Goal: Transaction & Acquisition: Purchase product/service

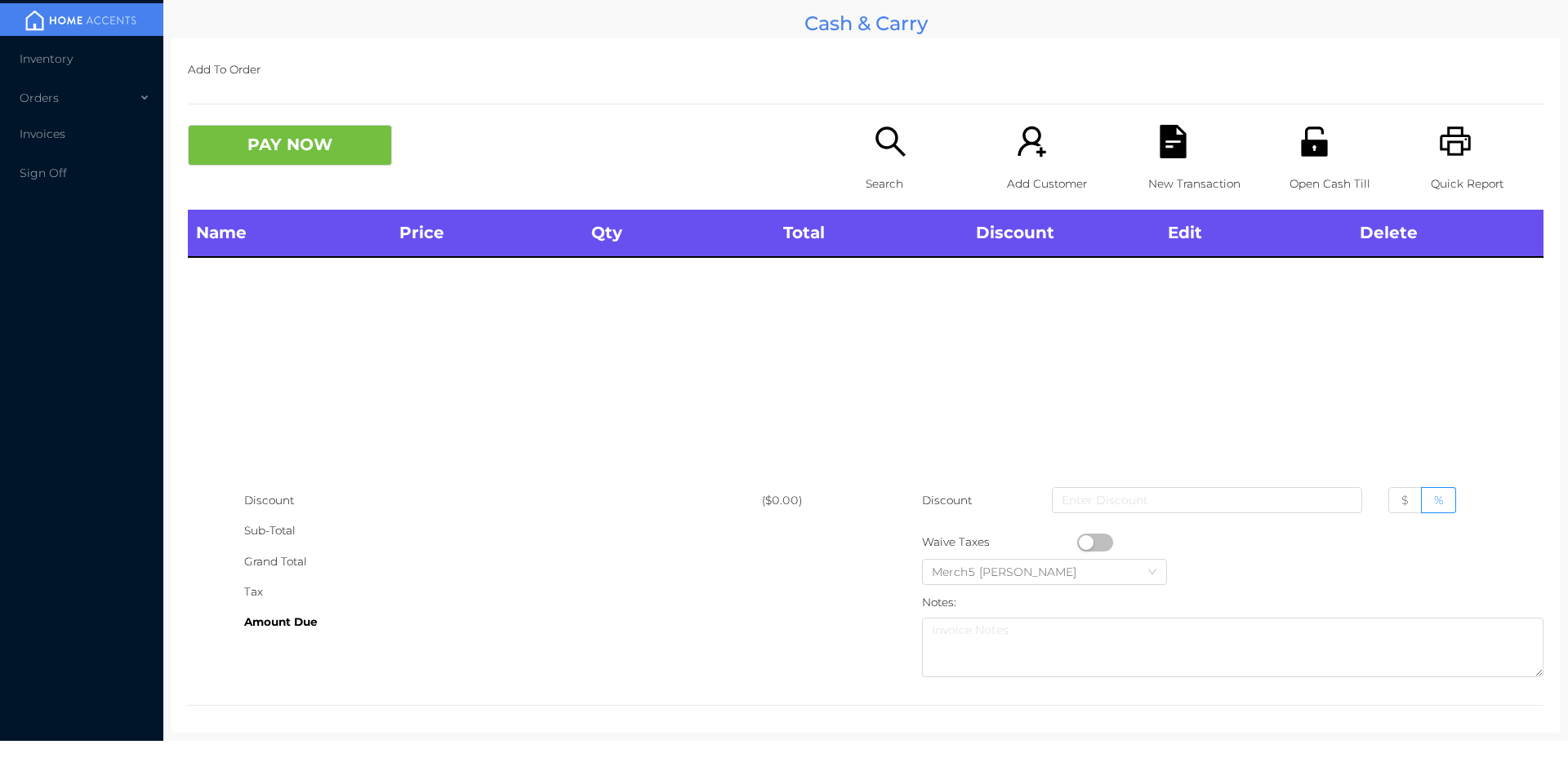
click at [453, 569] on div "Grand Total" at bounding box center [503, 562] width 518 height 30
click at [878, 155] on icon "icon: search" at bounding box center [891, 142] width 34 height 34
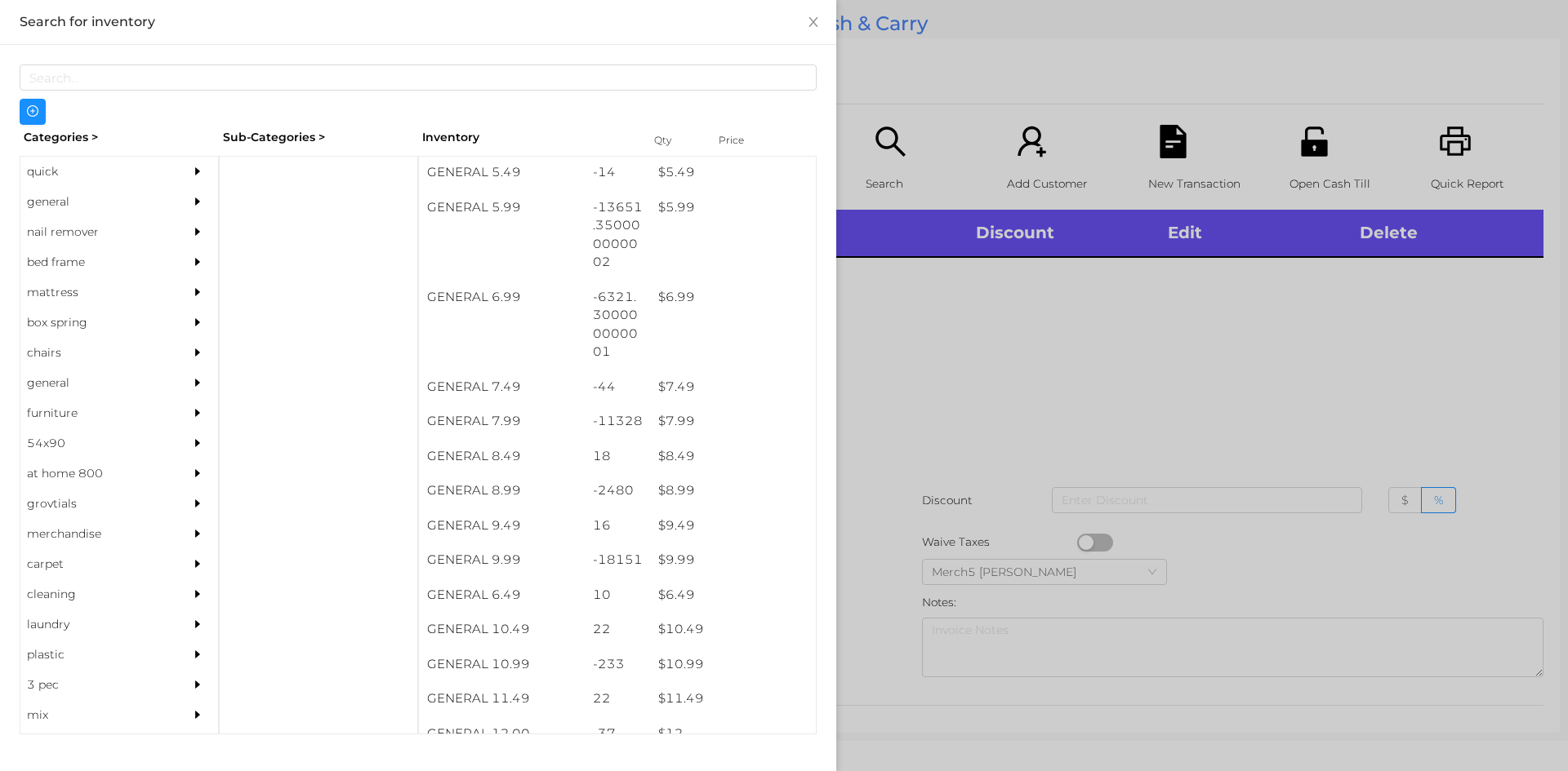
scroll to position [609, 0]
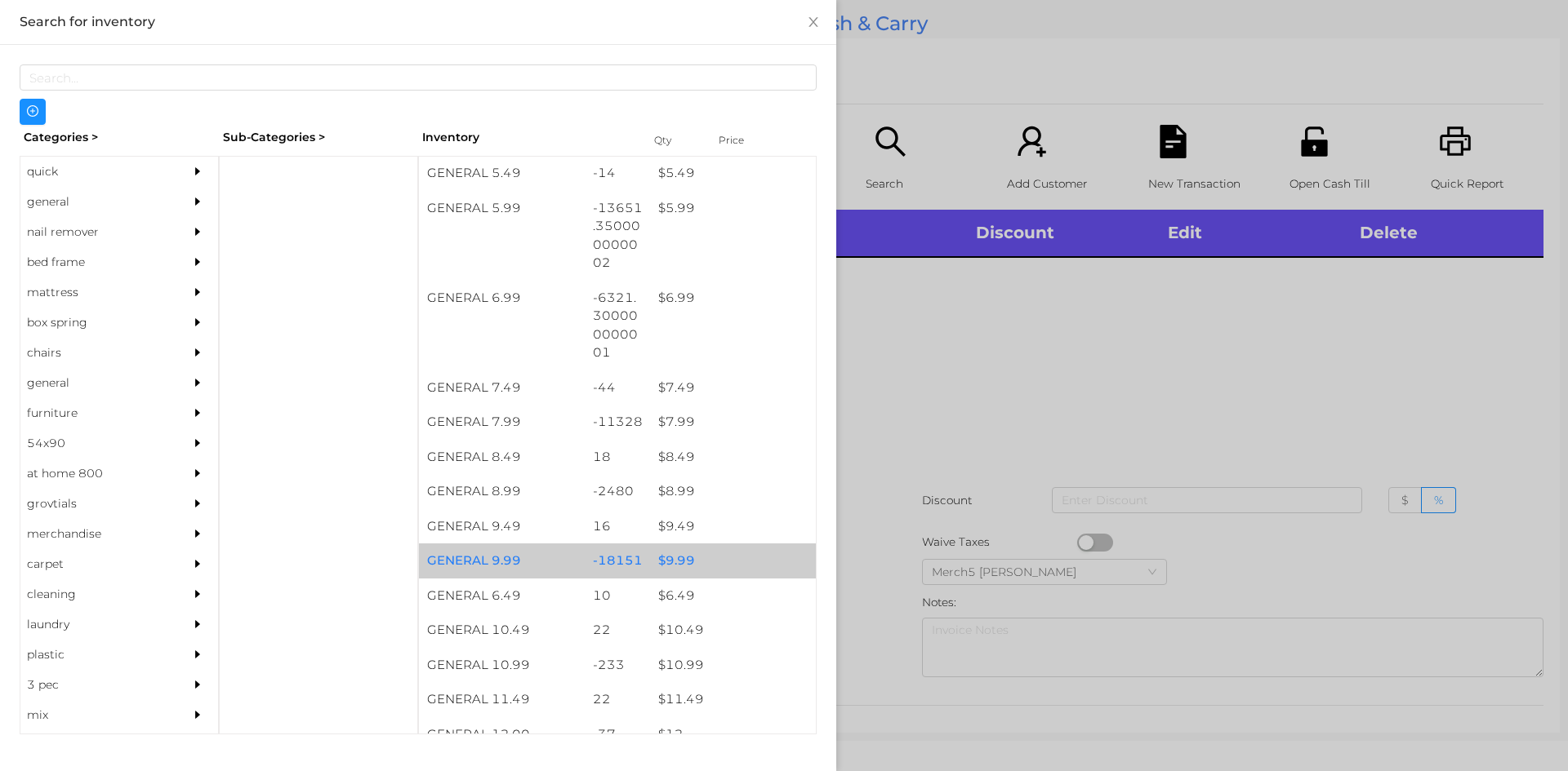
click at [682, 572] on div "$ 9.99" at bounding box center [732, 562] width 165 height 36
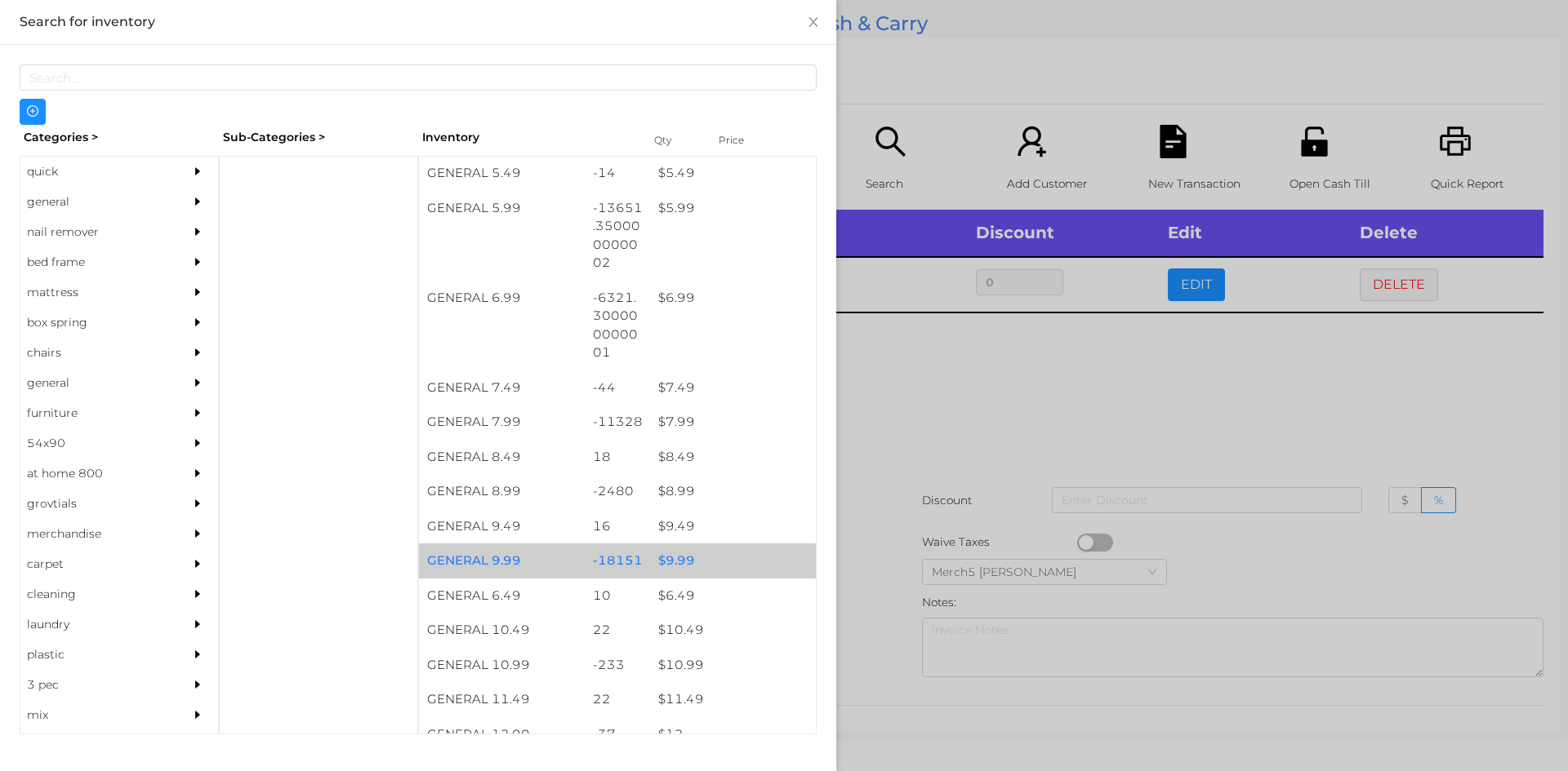
click at [675, 564] on div "$ 9.99" at bounding box center [732, 562] width 165 height 36
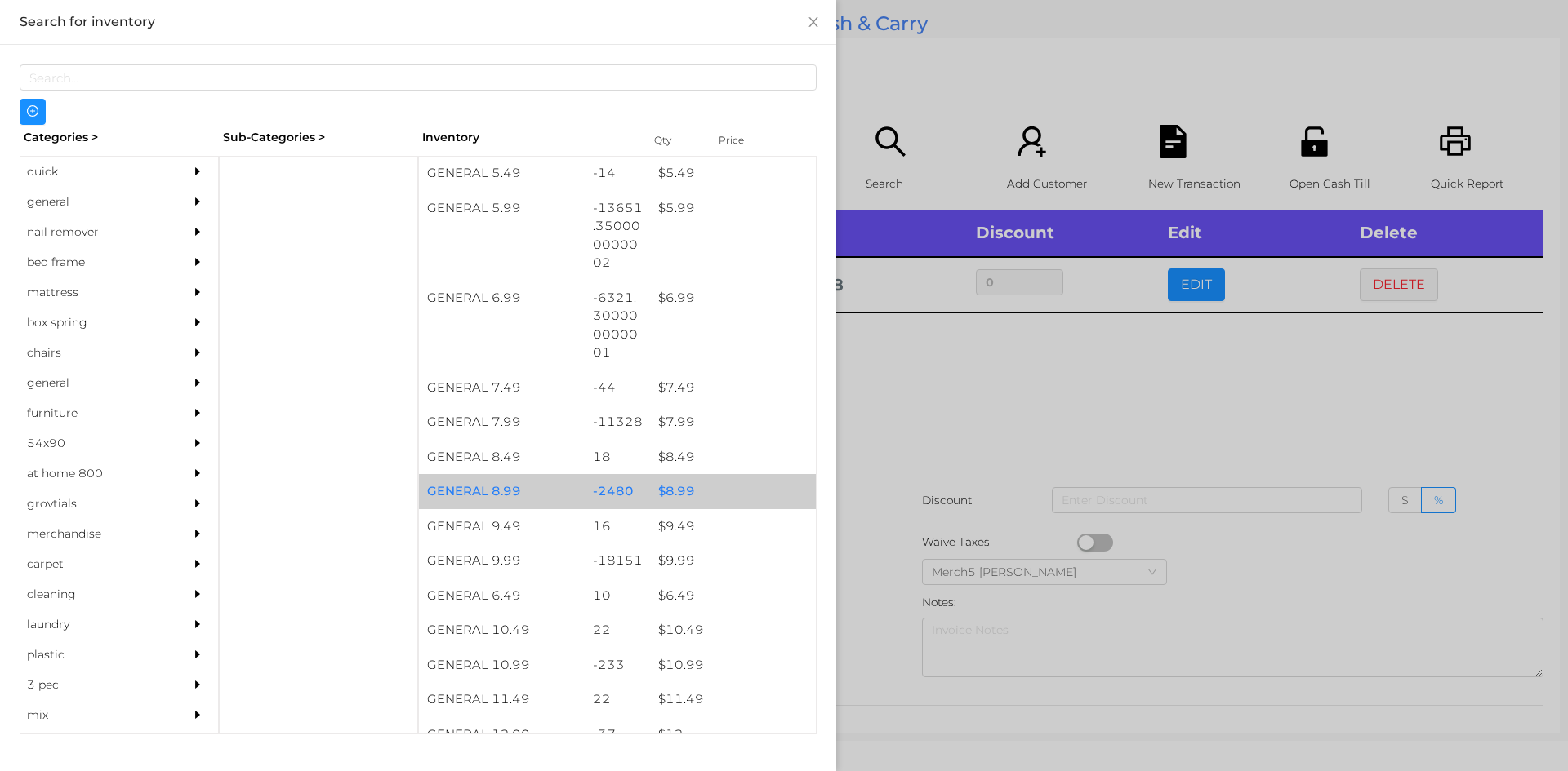
click at [878, 408] on div at bounding box center [784, 385] width 1568 height 771
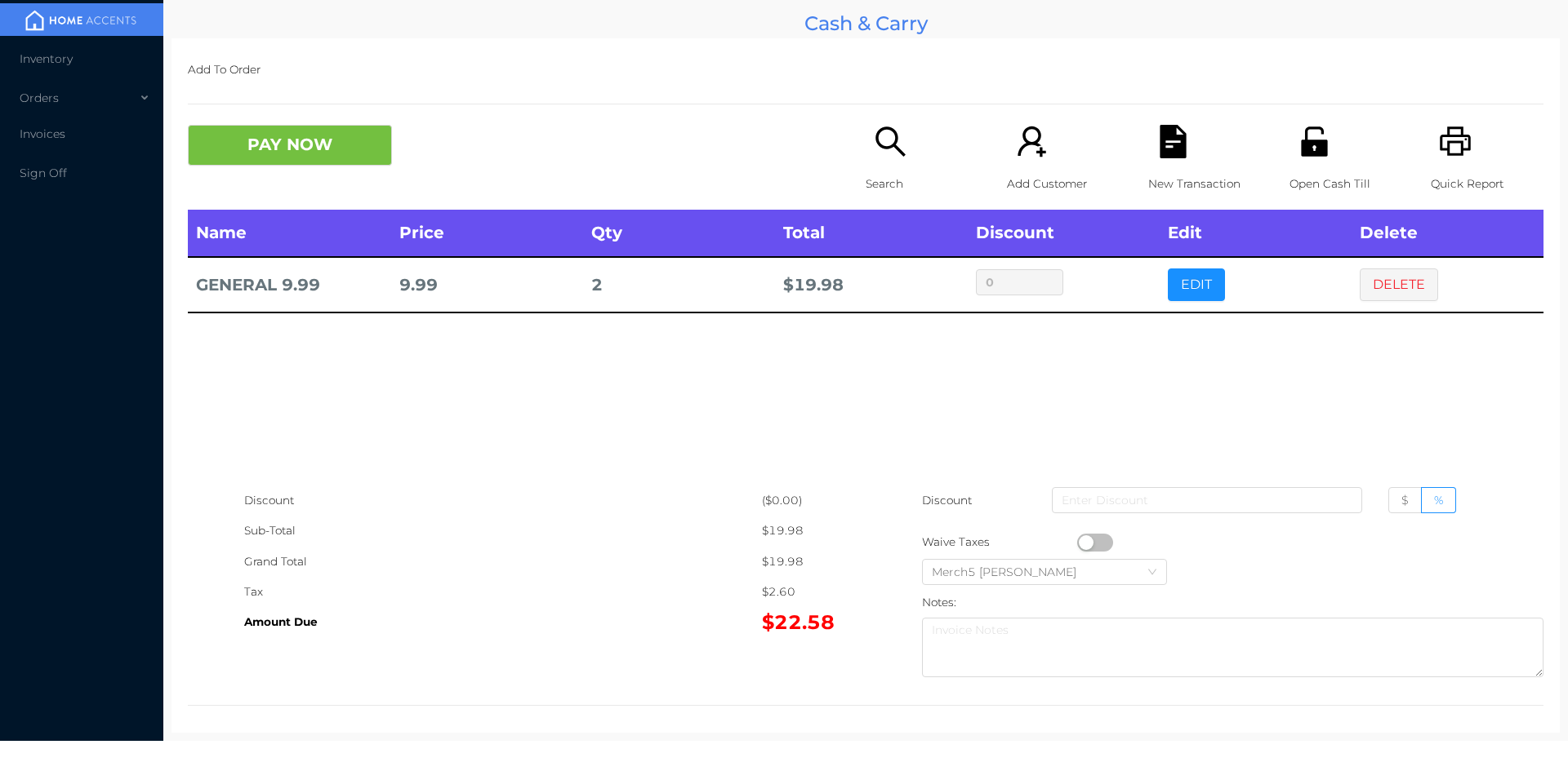
click at [306, 145] on button "PAY NOW" at bounding box center [290, 146] width 204 height 41
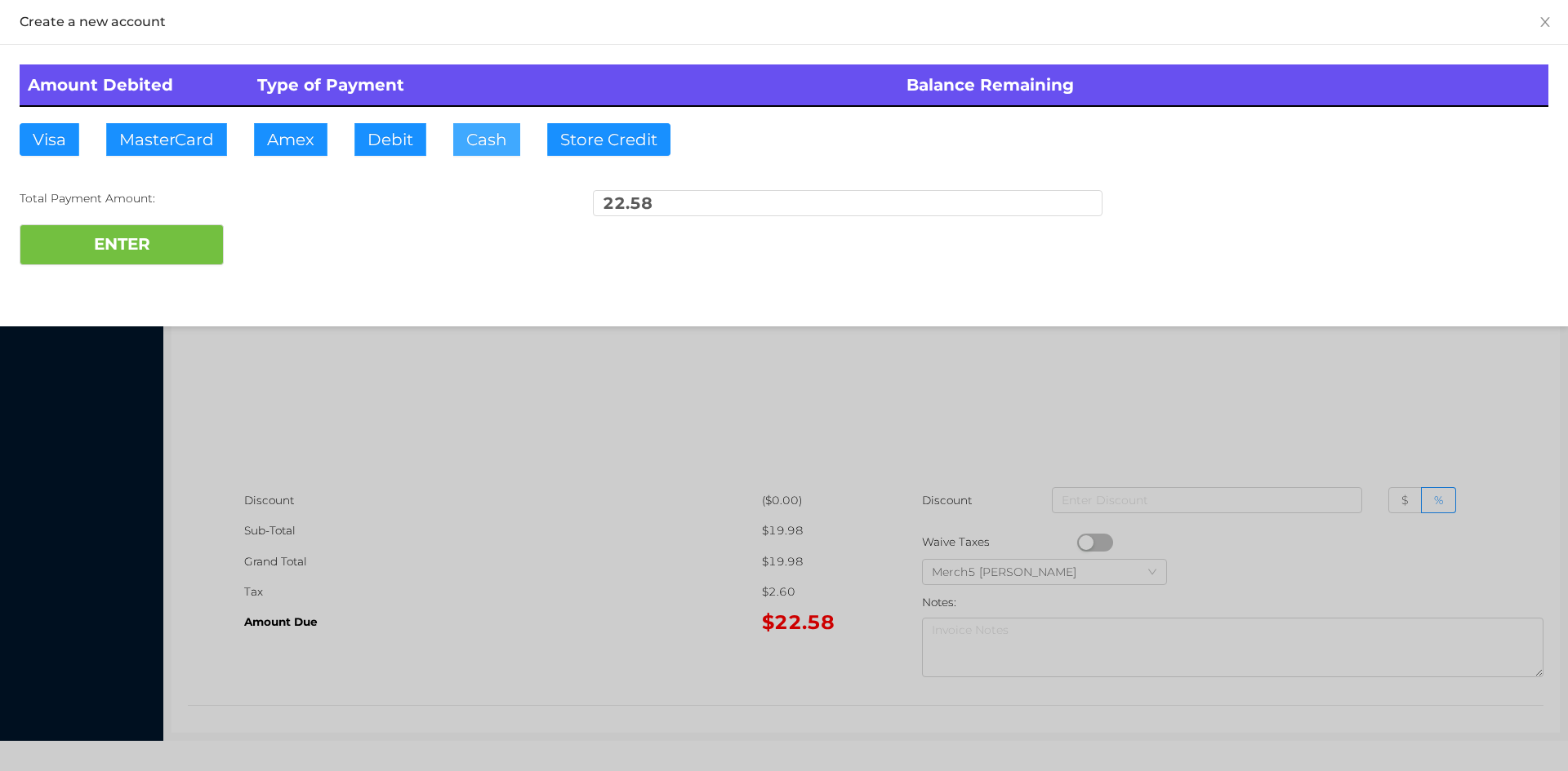
click at [492, 127] on button "Cash" at bounding box center [487, 139] width 67 height 33
type input "30"
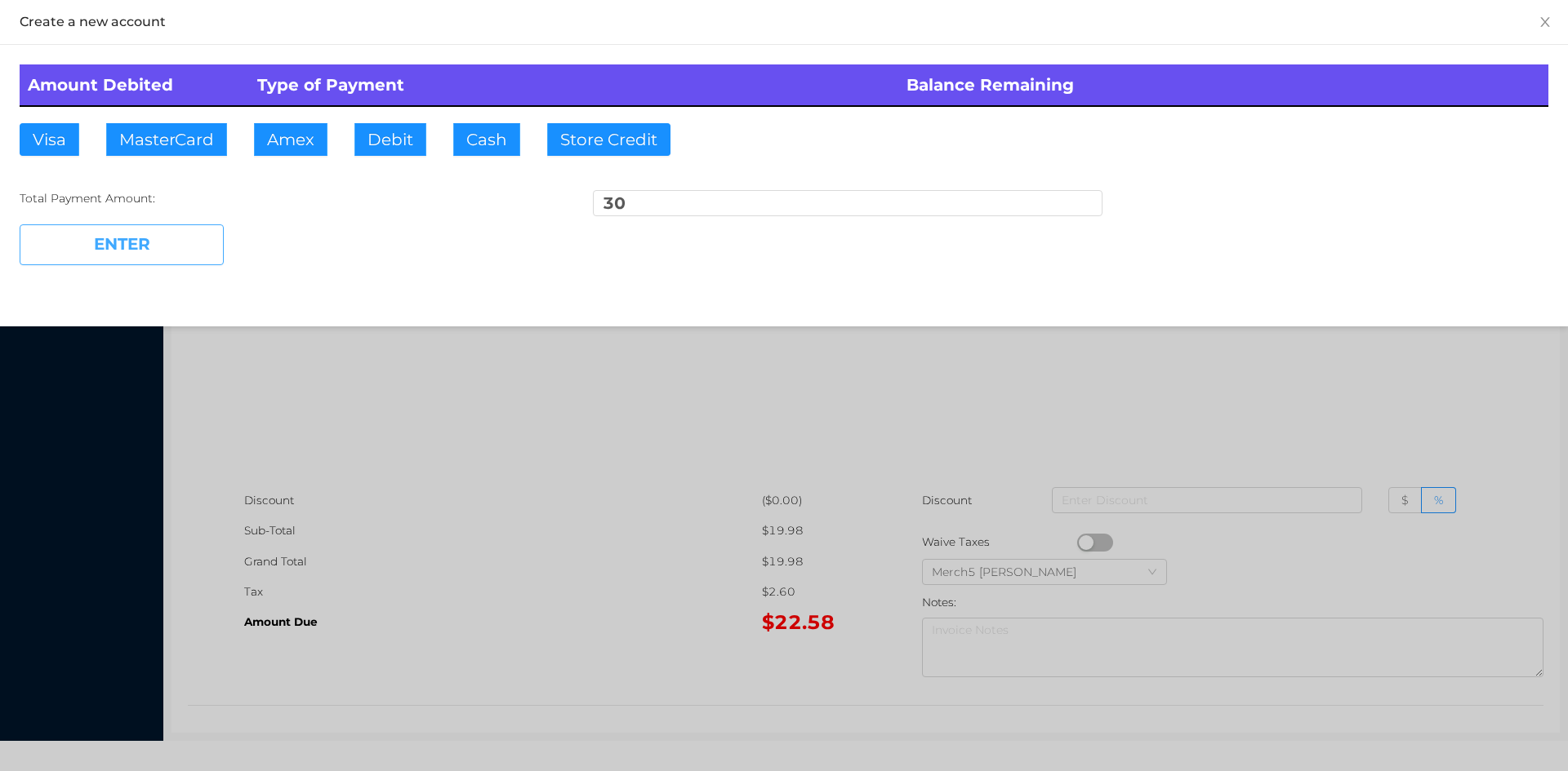
click at [180, 245] on button "ENTER" at bounding box center [122, 245] width 204 height 41
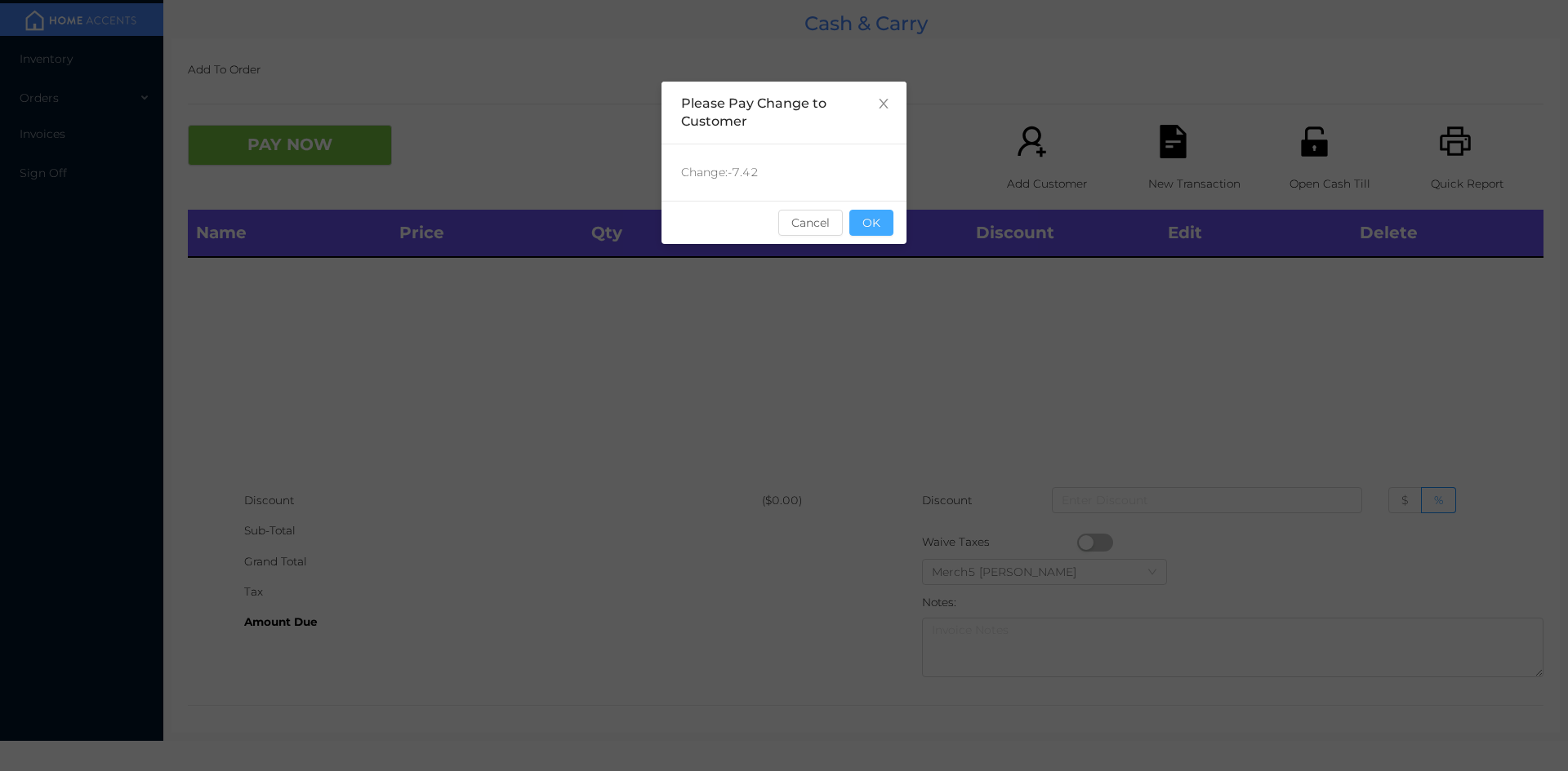
click at [888, 221] on button "OK" at bounding box center [870, 222] width 44 height 26
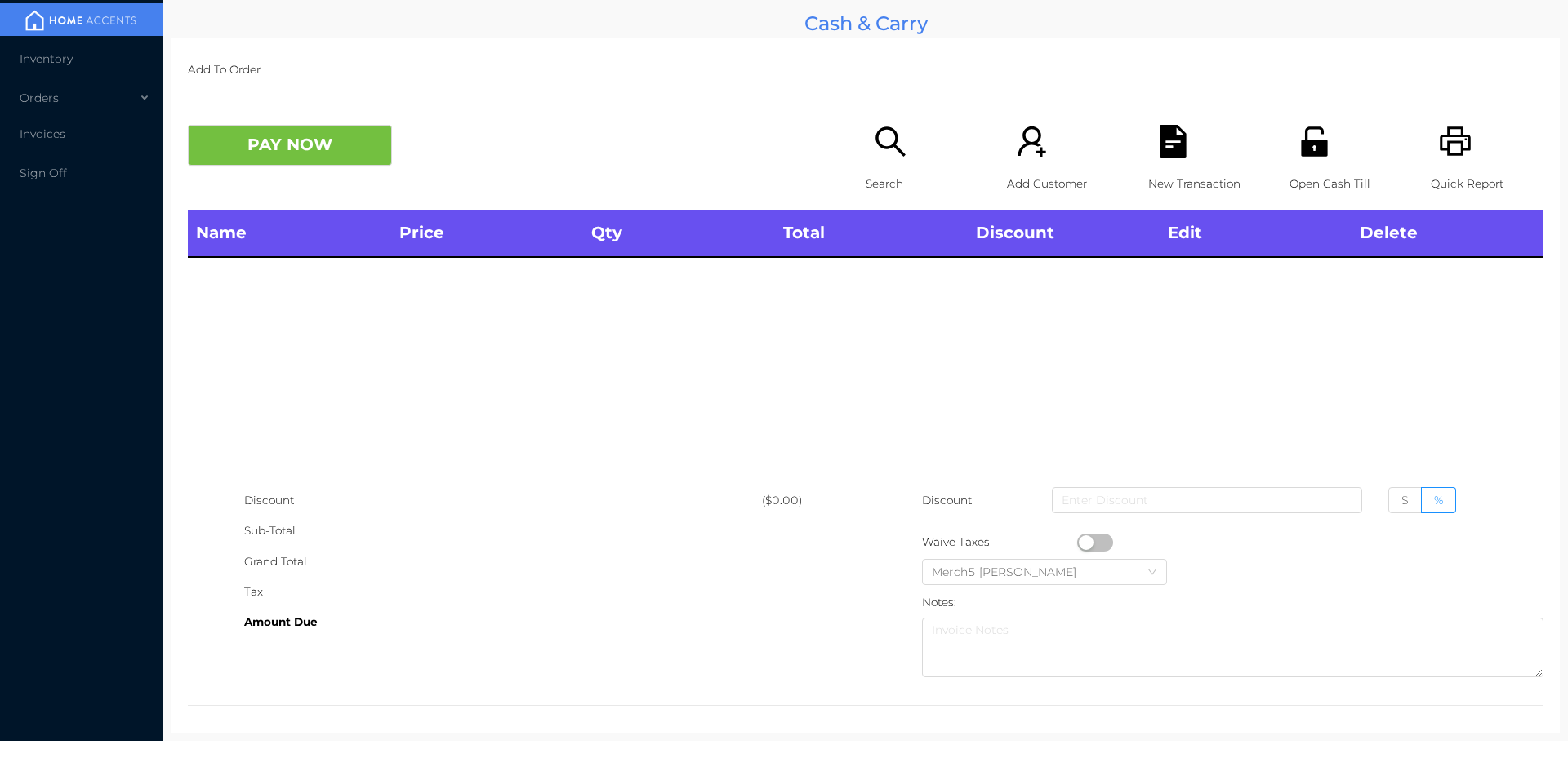
click at [881, 146] on icon "icon: search" at bounding box center [891, 142] width 34 height 34
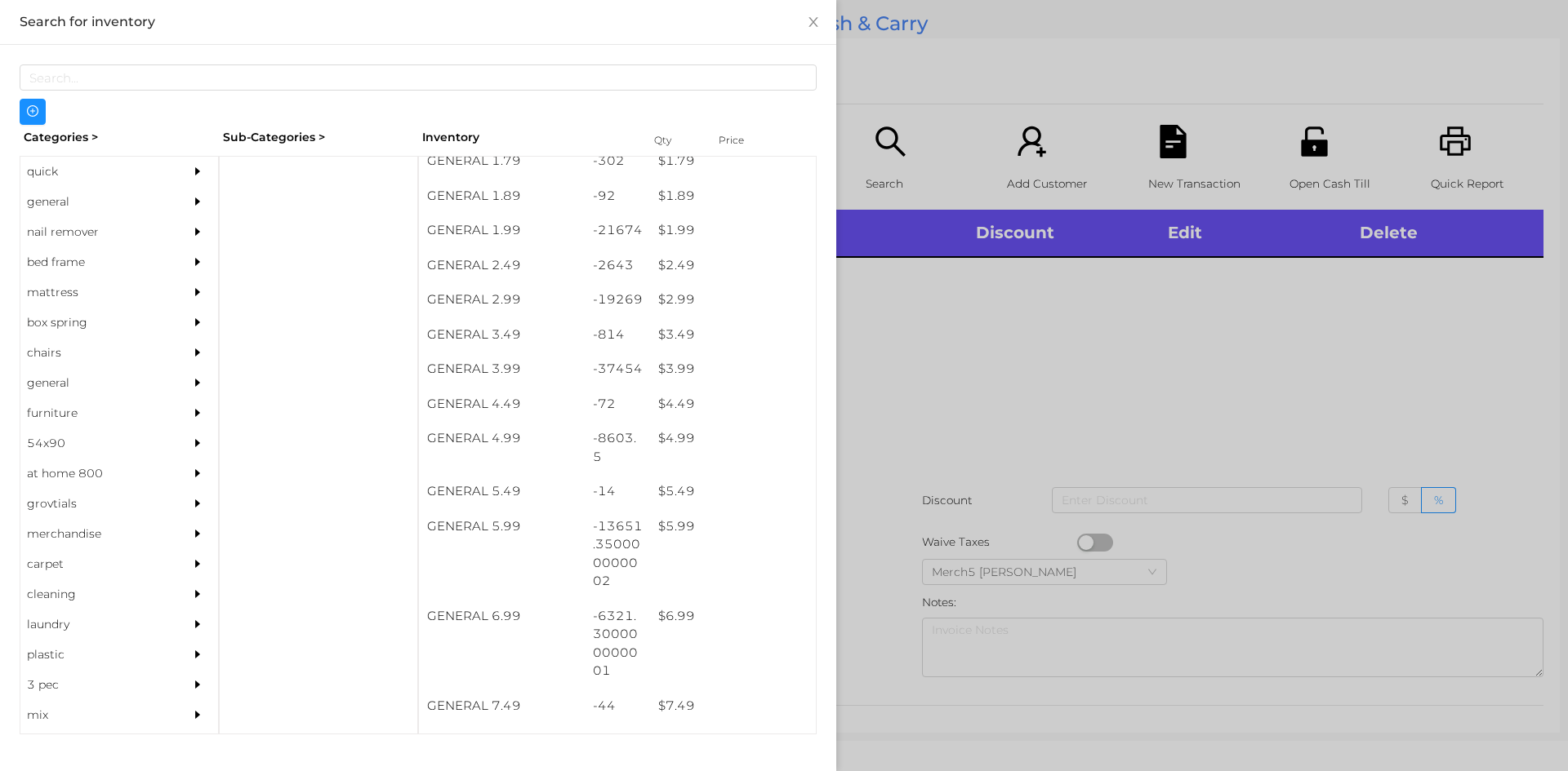
scroll to position [293, 0]
click at [49, 199] on div "general" at bounding box center [94, 202] width 149 height 30
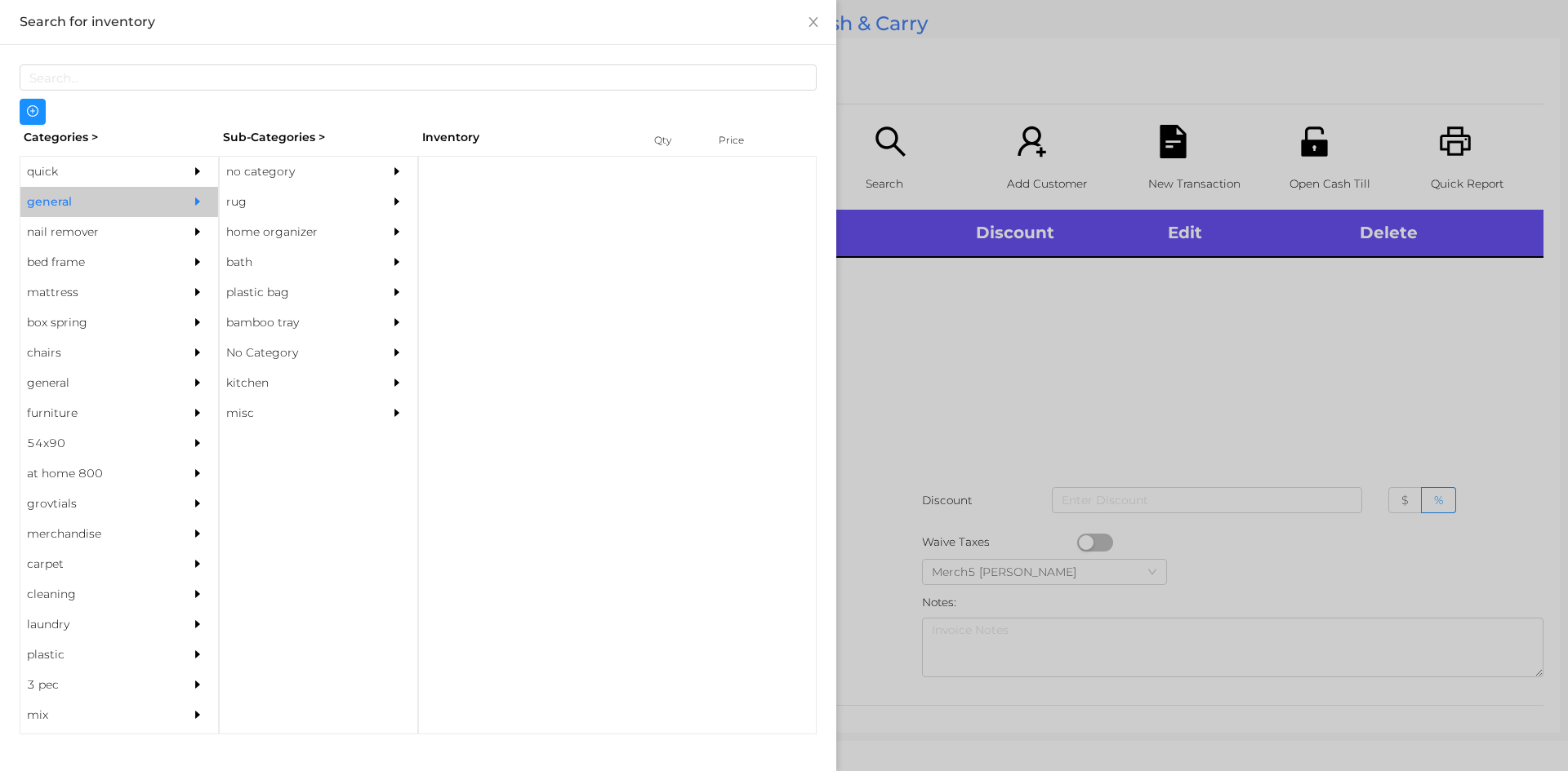
scroll to position [0, 0]
click at [281, 172] on div "no category" at bounding box center [294, 172] width 149 height 30
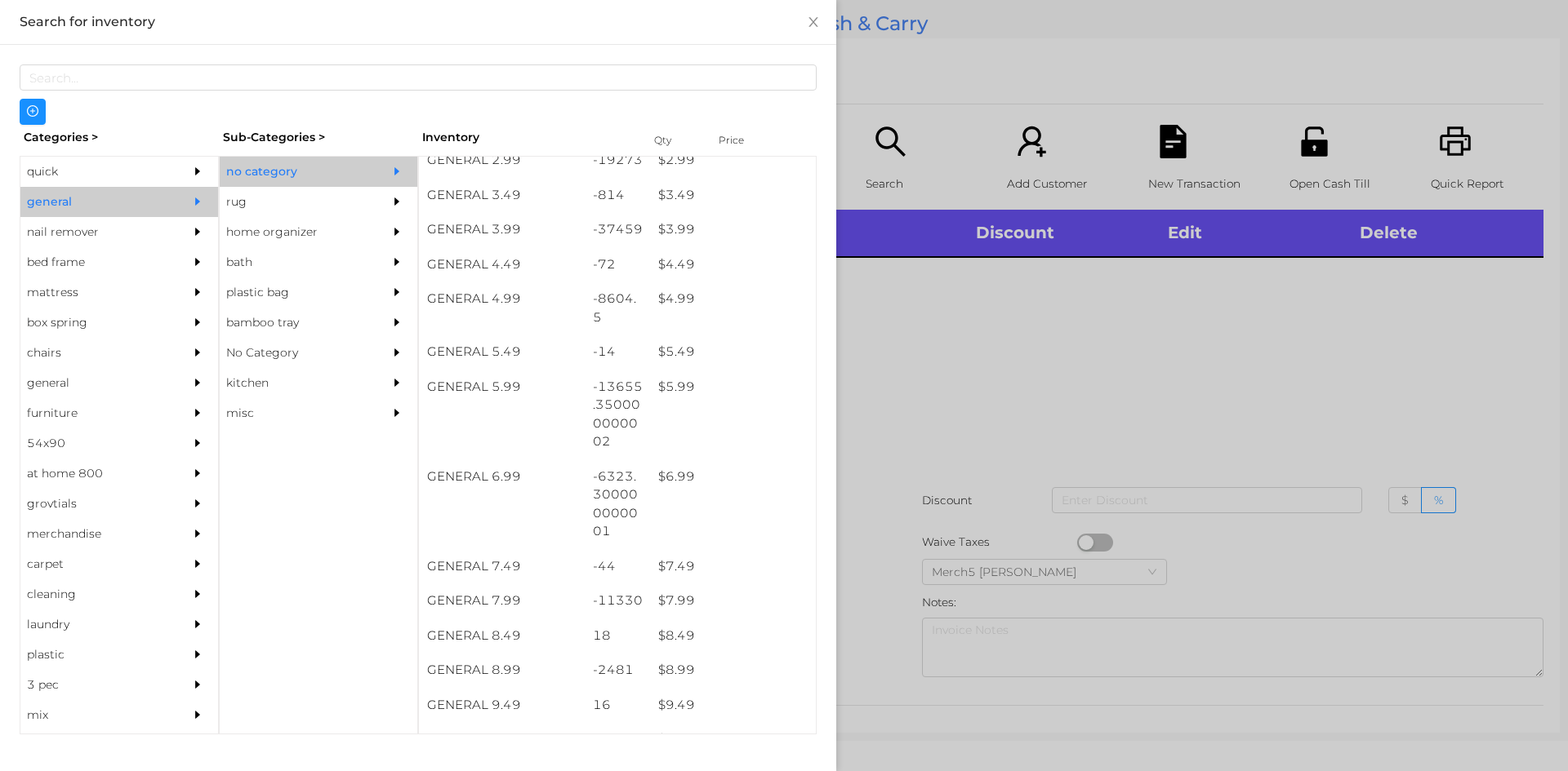
scroll to position [431, 0]
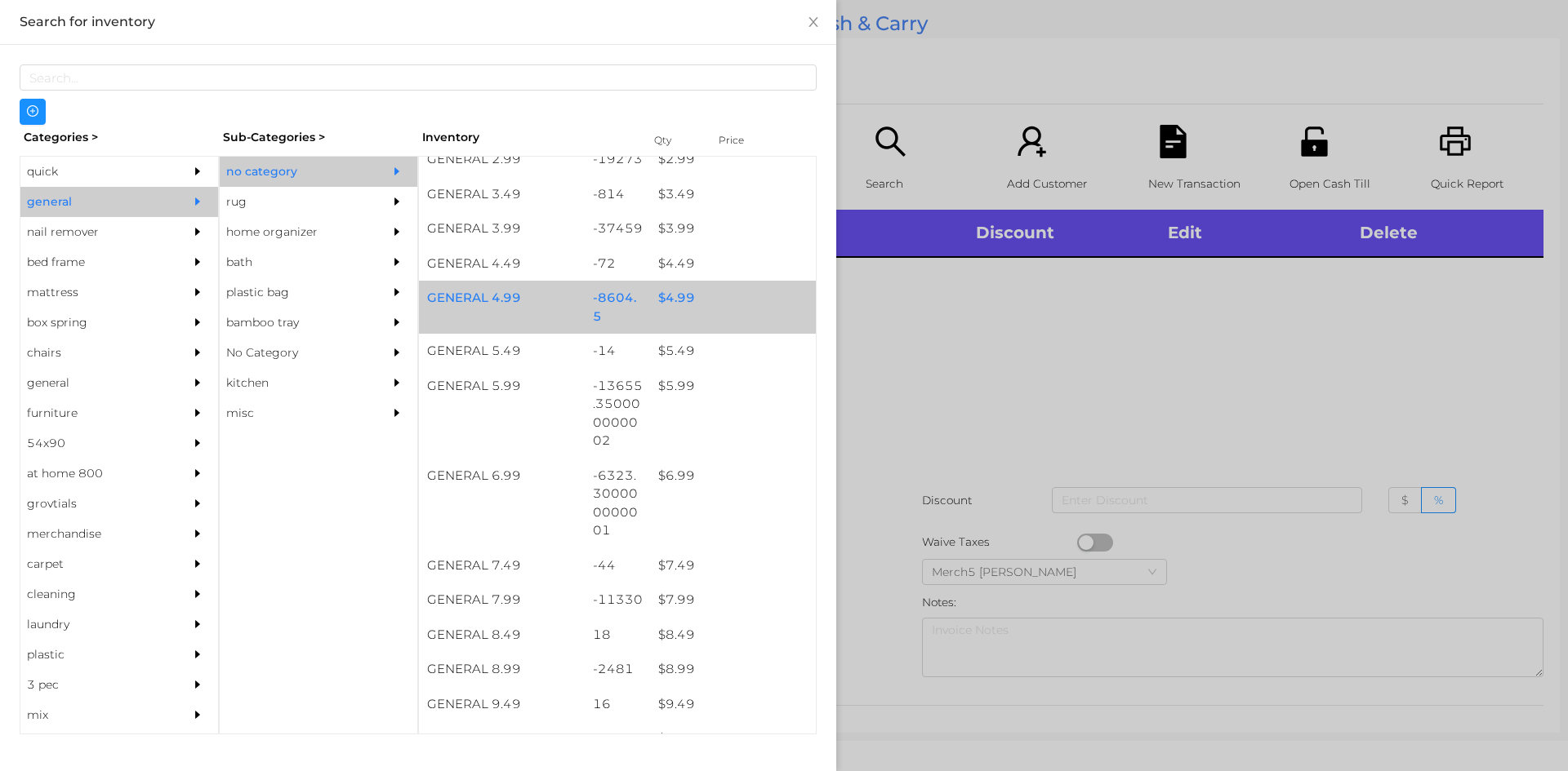
click at [681, 308] on div "$ 4.99" at bounding box center [732, 298] width 165 height 36
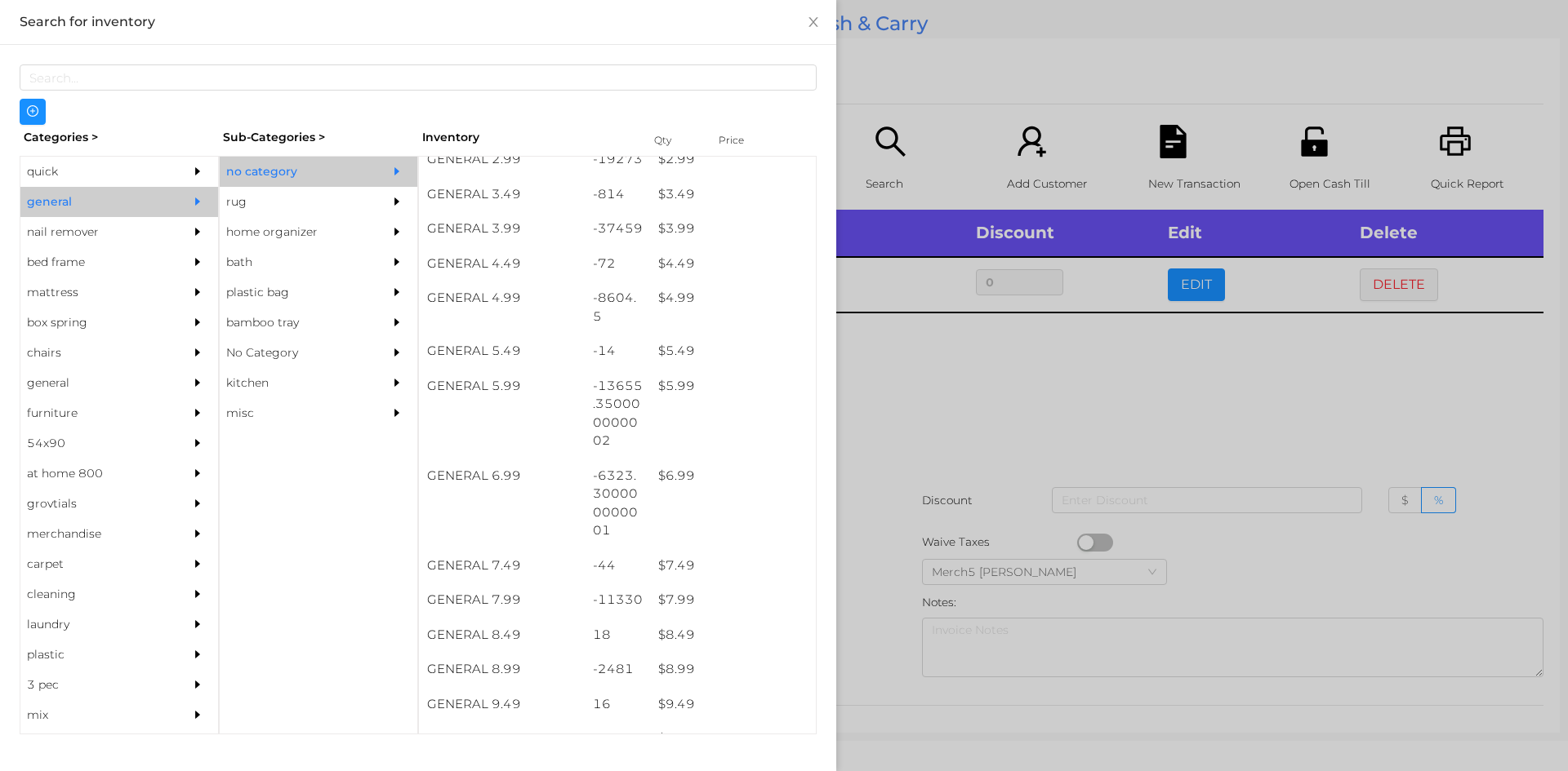
click at [957, 394] on div at bounding box center [784, 385] width 1568 height 771
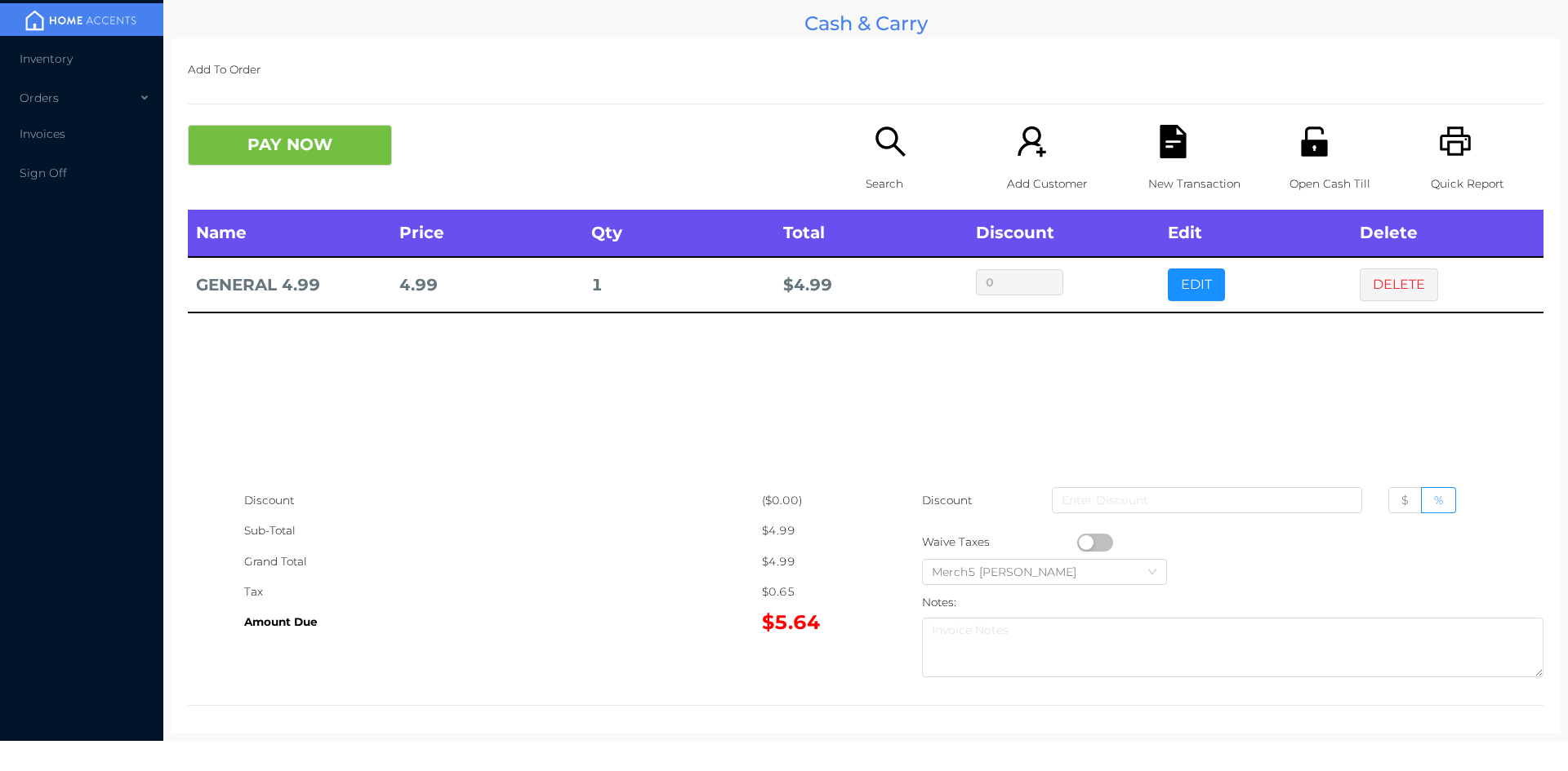
click at [874, 149] on icon "icon: search" at bounding box center [891, 142] width 34 height 34
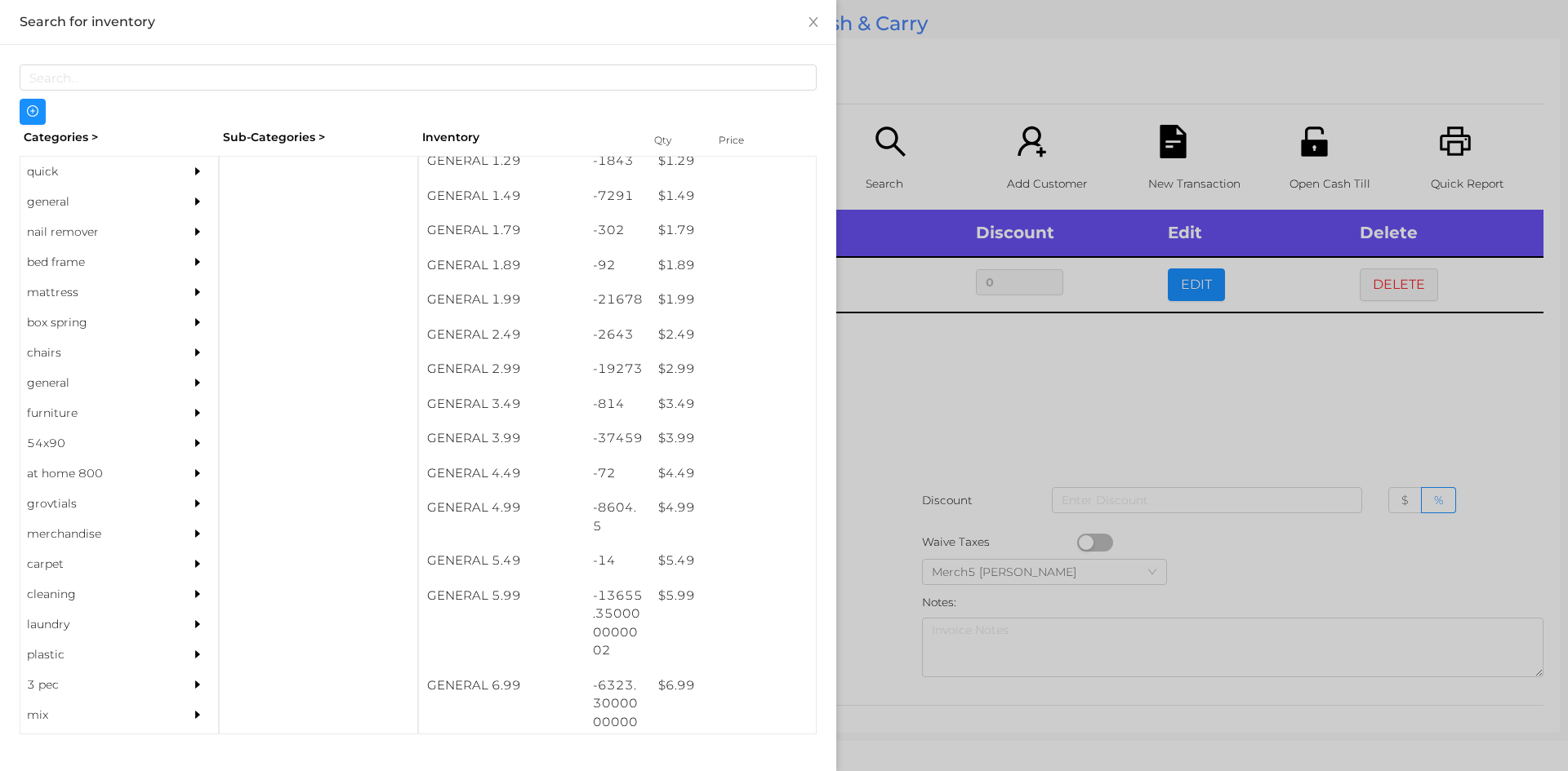
scroll to position [220, 0]
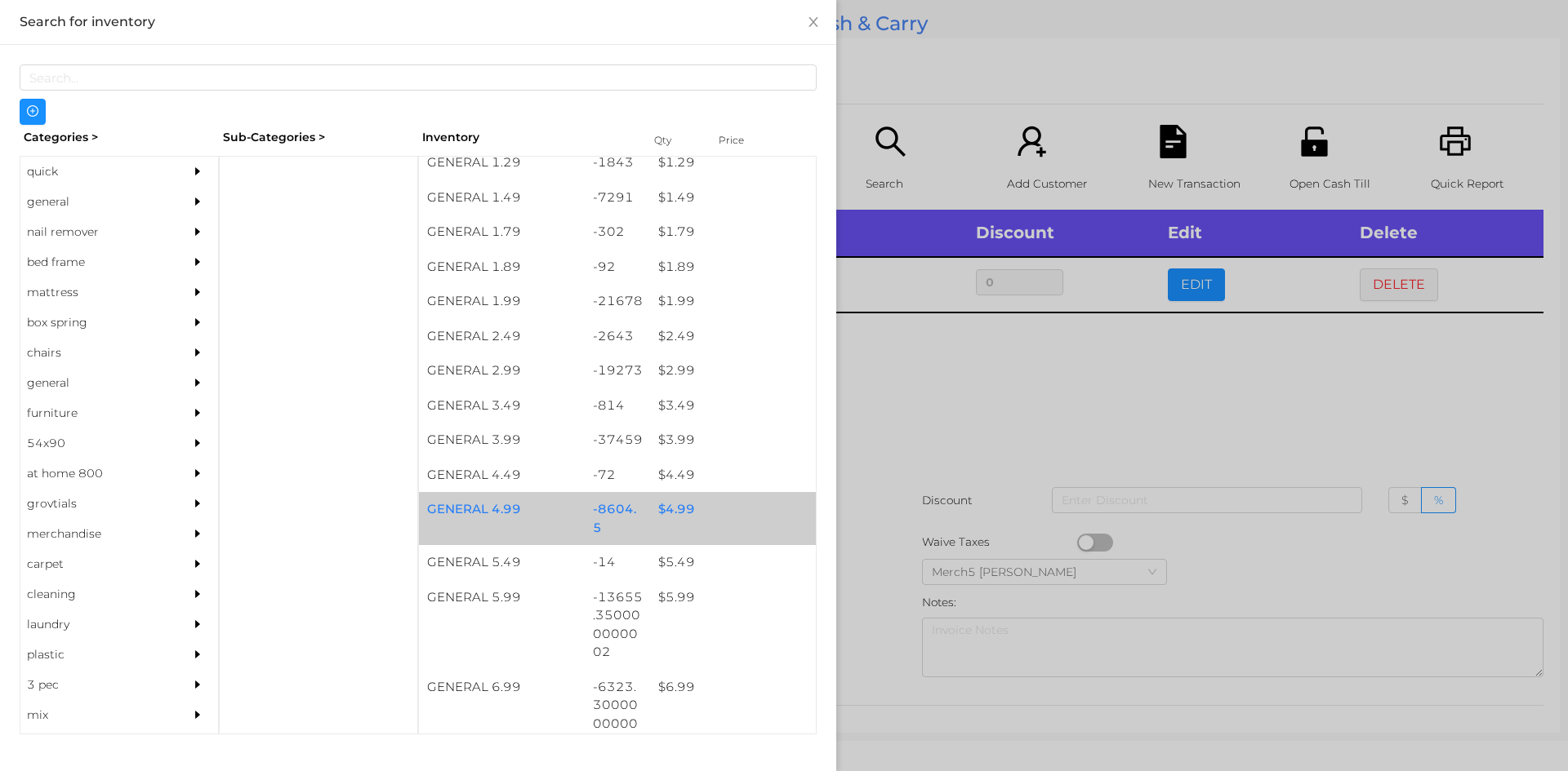
click at [682, 517] on div "$ 4.99" at bounding box center [732, 510] width 165 height 36
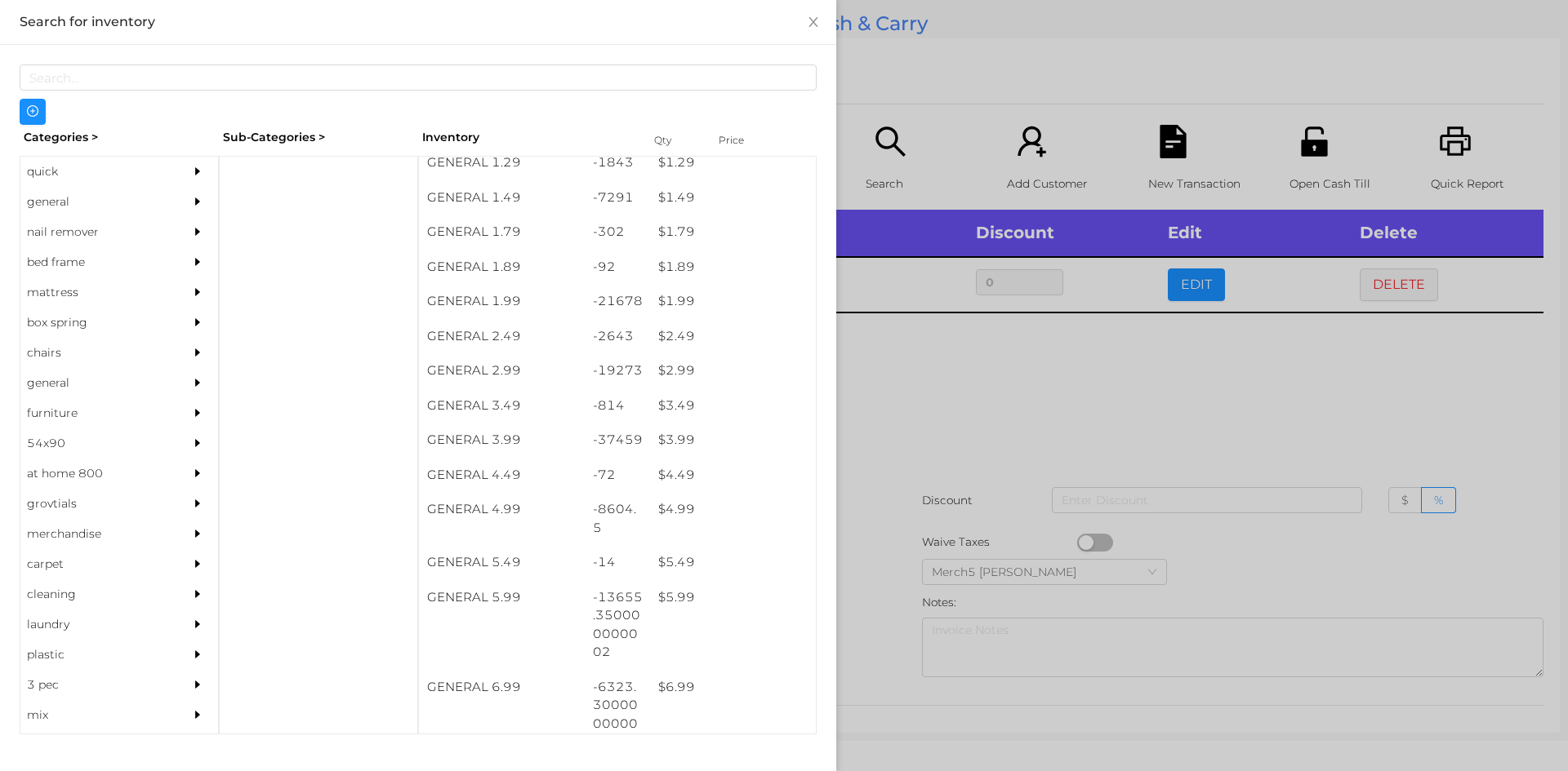
click at [917, 391] on div at bounding box center [784, 385] width 1568 height 771
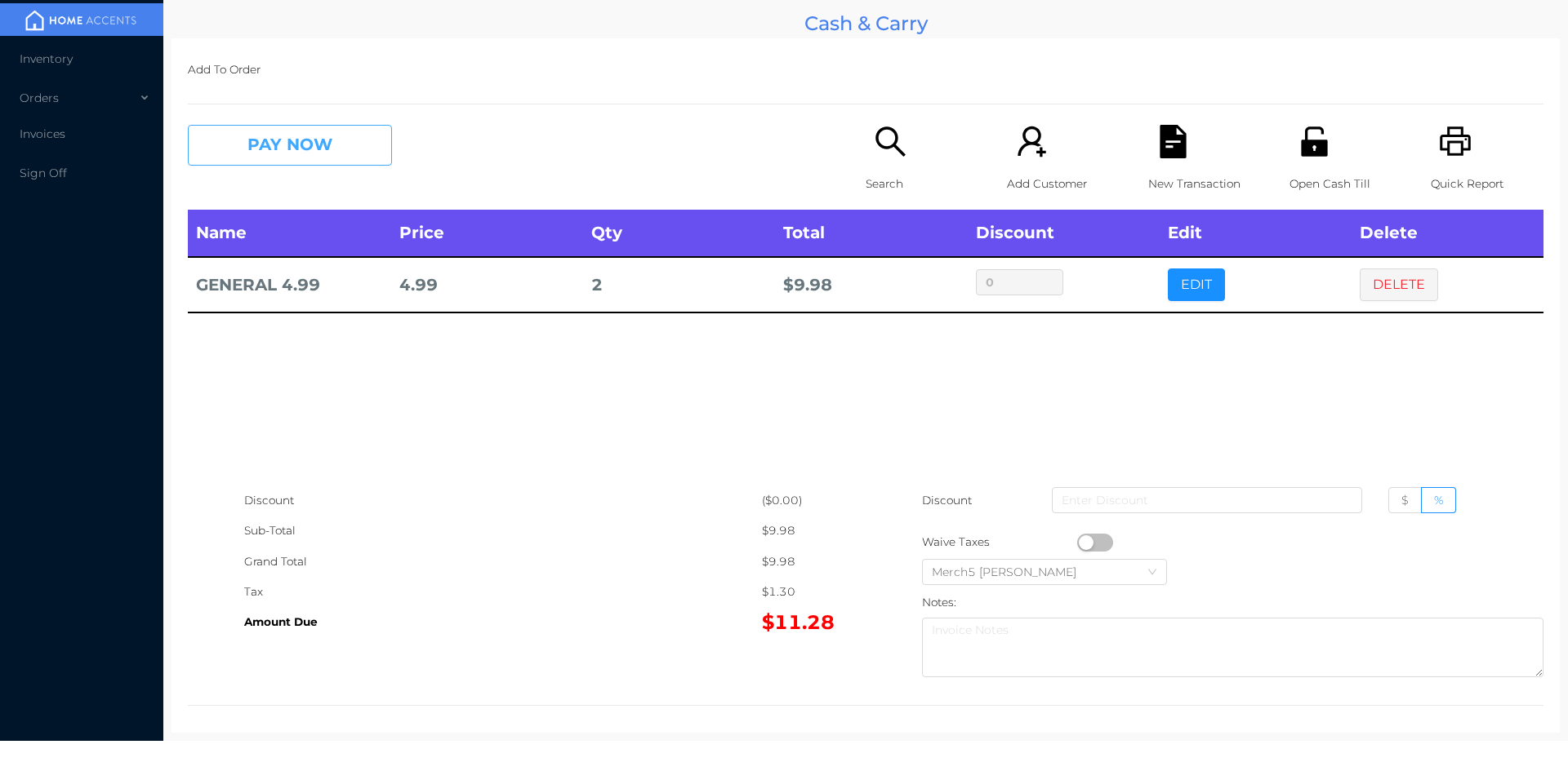
click at [350, 141] on button "PAY NOW" at bounding box center [290, 146] width 204 height 41
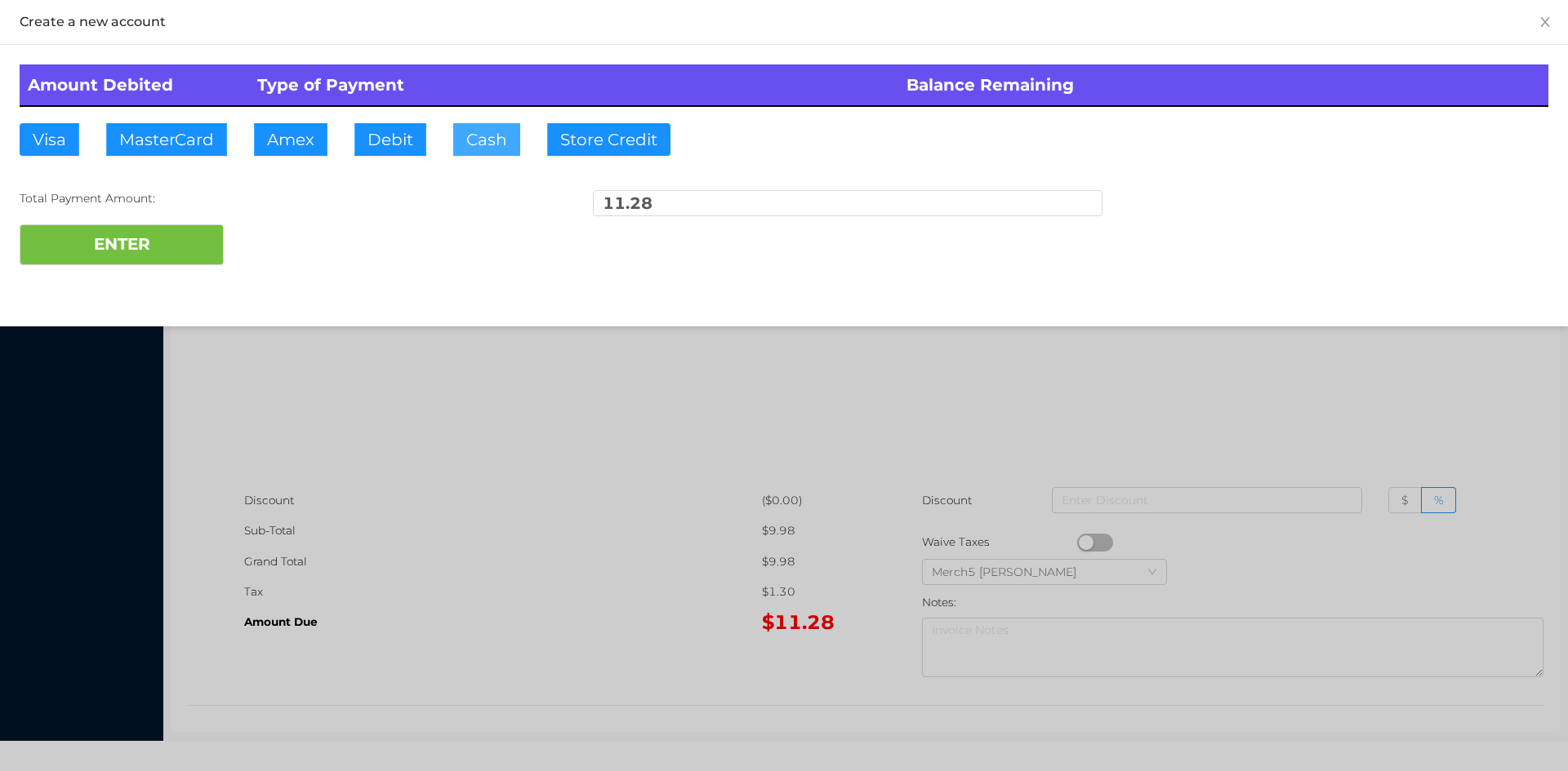
click at [484, 139] on button "Cash" at bounding box center [487, 139] width 67 height 33
click at [145, 240] on button "ENTER" at bounding box center [122, 245] width 204 height 41
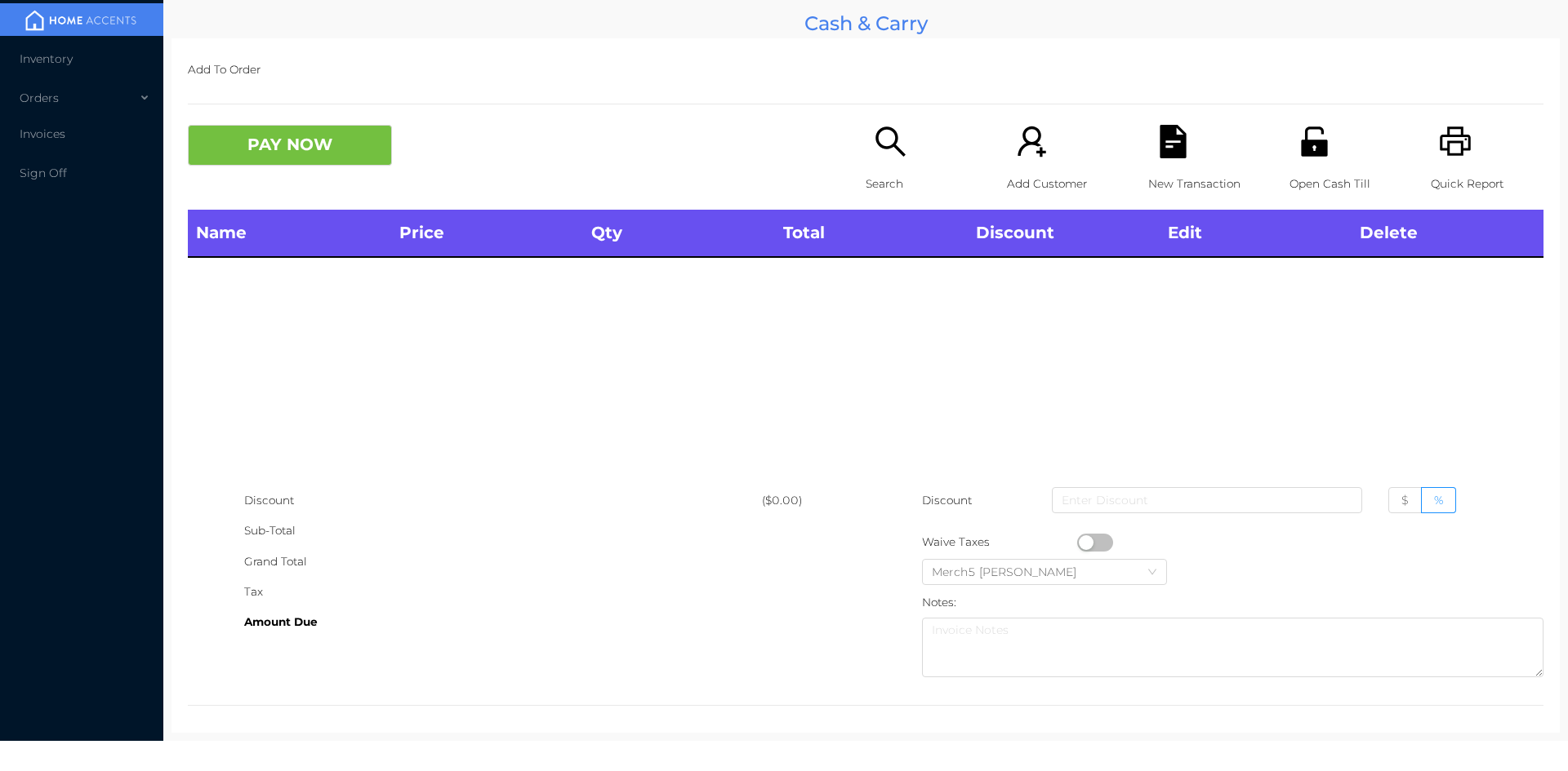
click at [887, 150] on icon "icon: search" at bounding box center [891, 142] width 34 height 34
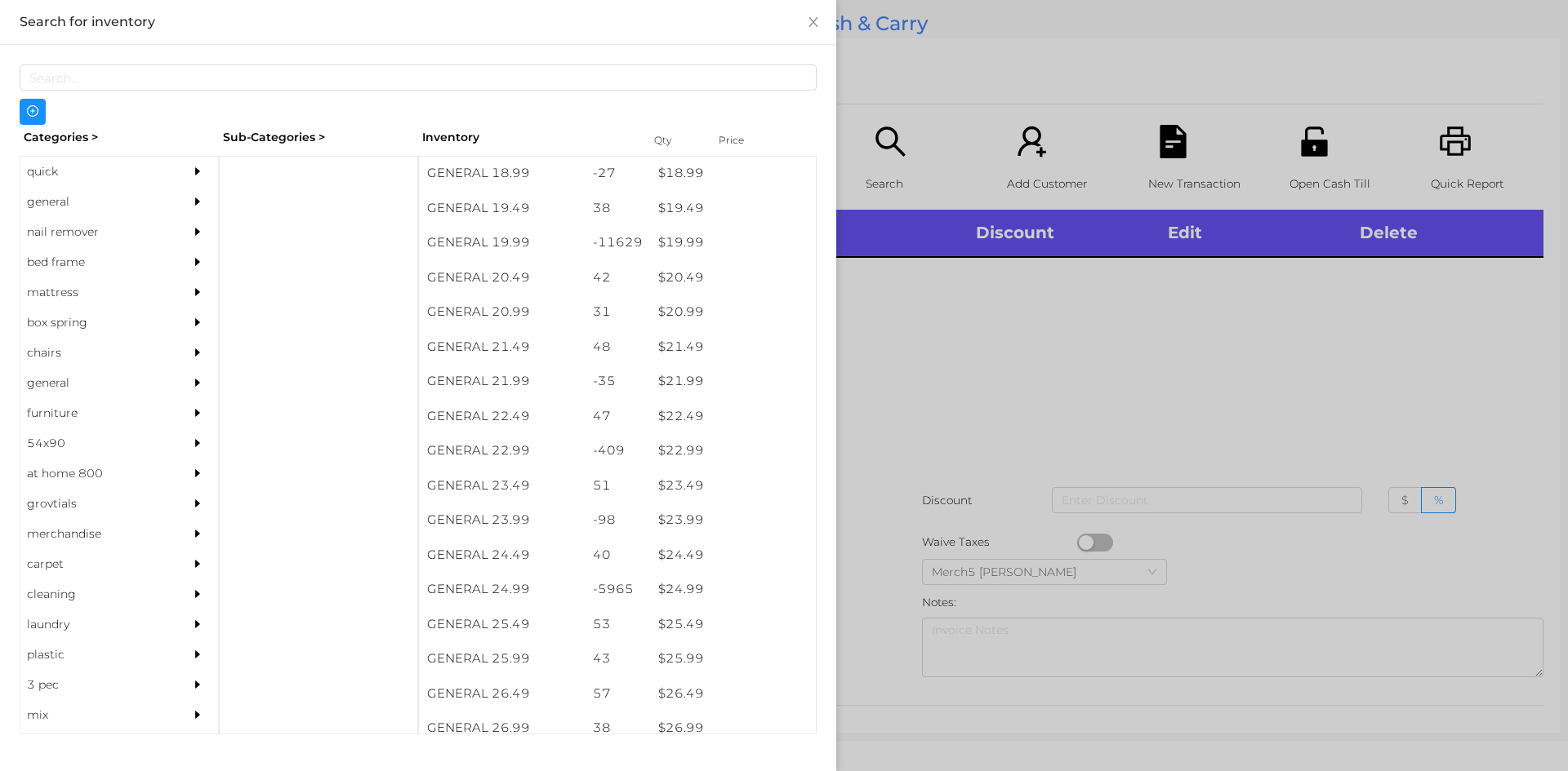
scroll to position [1692, 0]
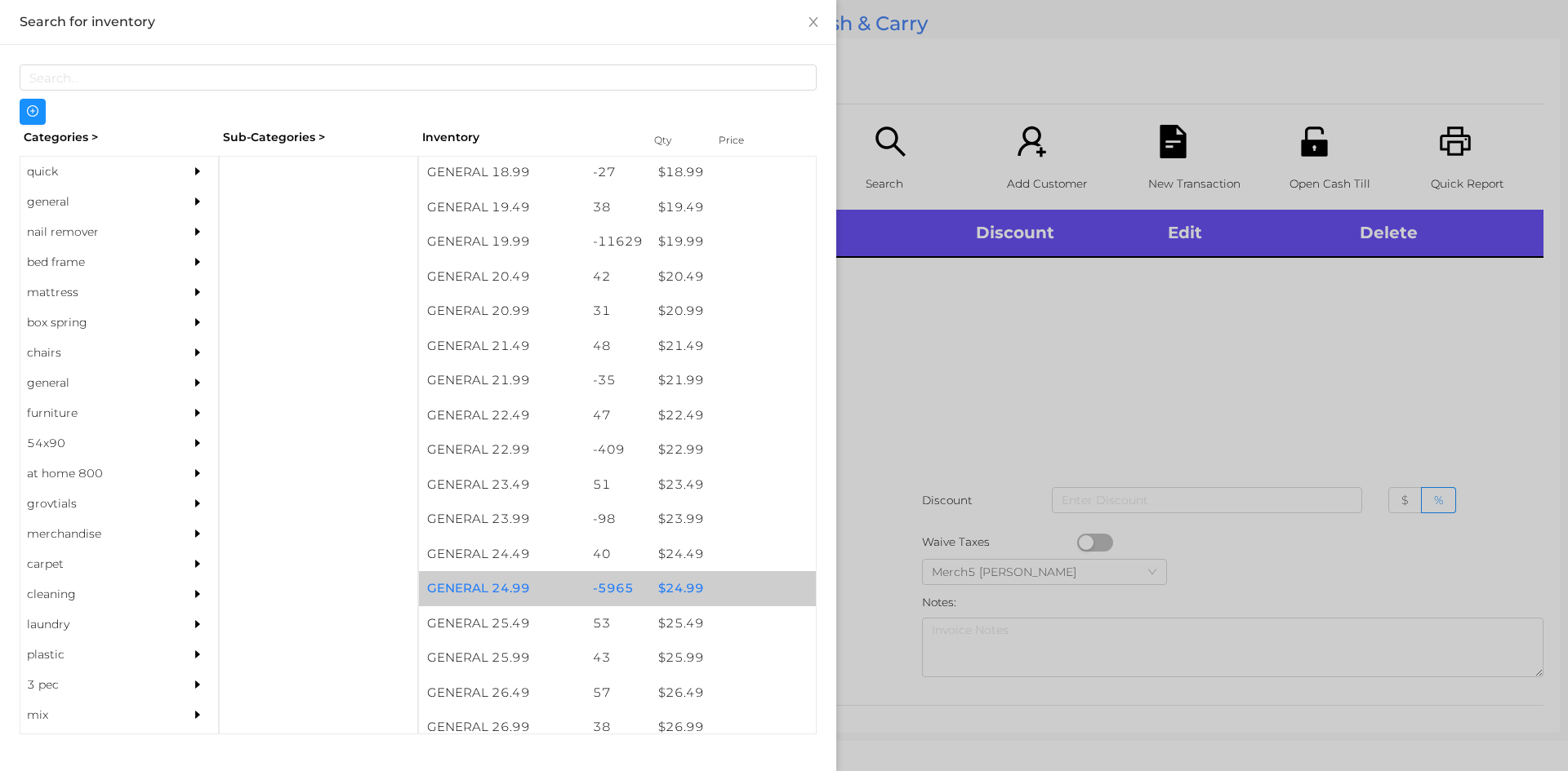
click at [672, 593] on div "$ 24.99" at bounding box center [732, 589] width 165 height 36
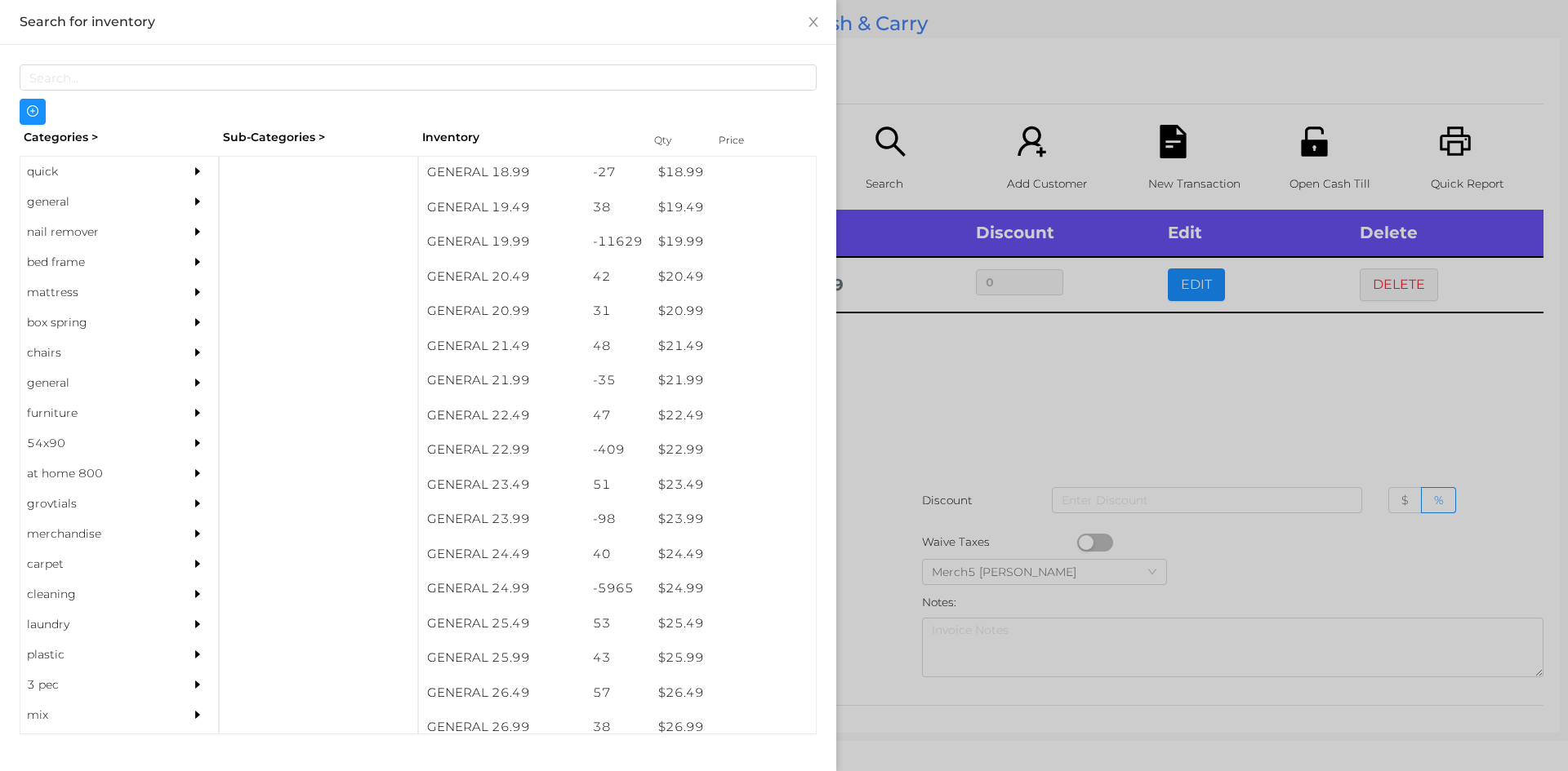
click at [951, 372] on div at bounding box center [784, 385] width 1568 height 771
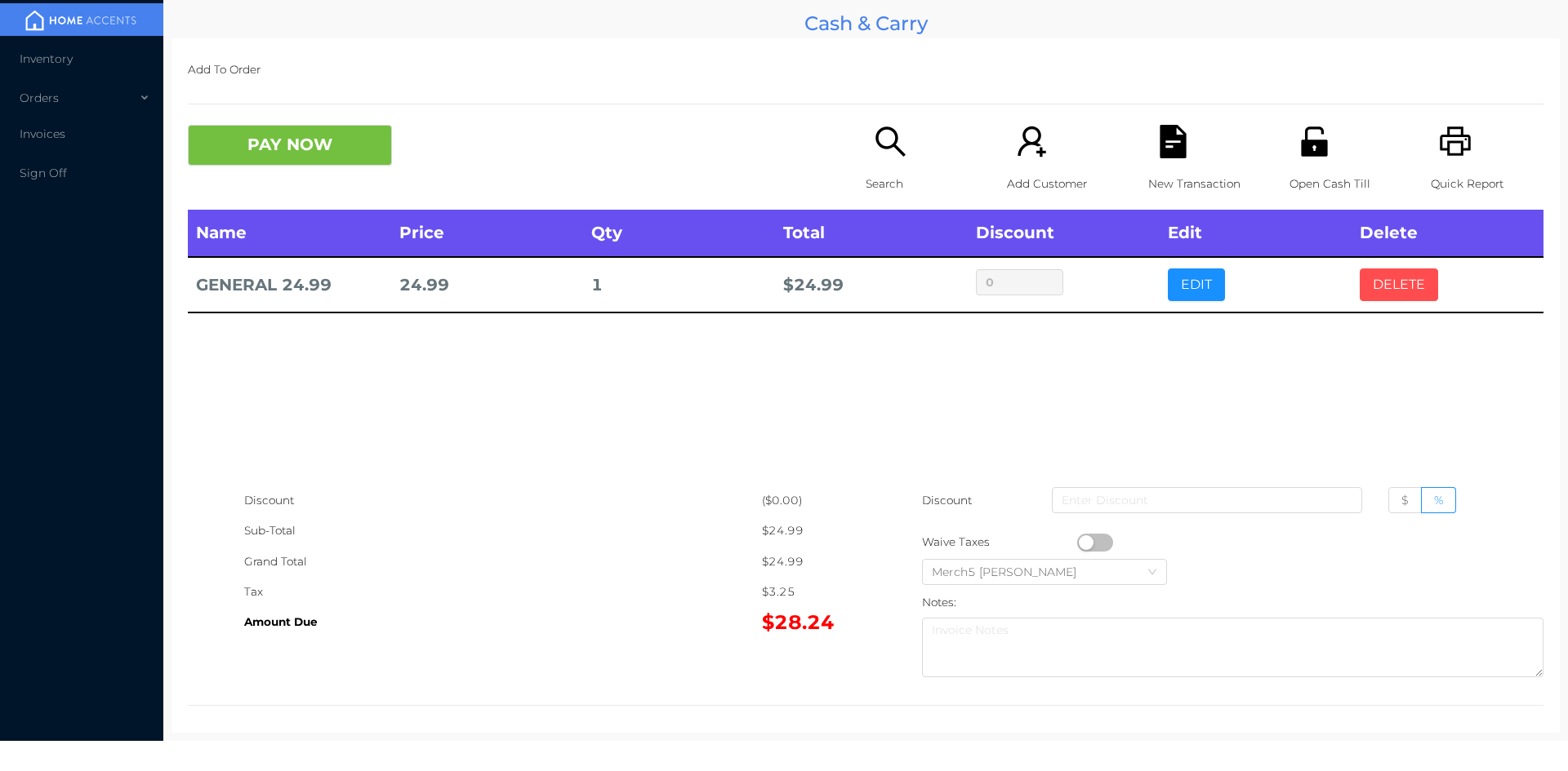
click at [1374, 293] on button "DELETE" at bounding box center [1399, 284] width 79 height 33
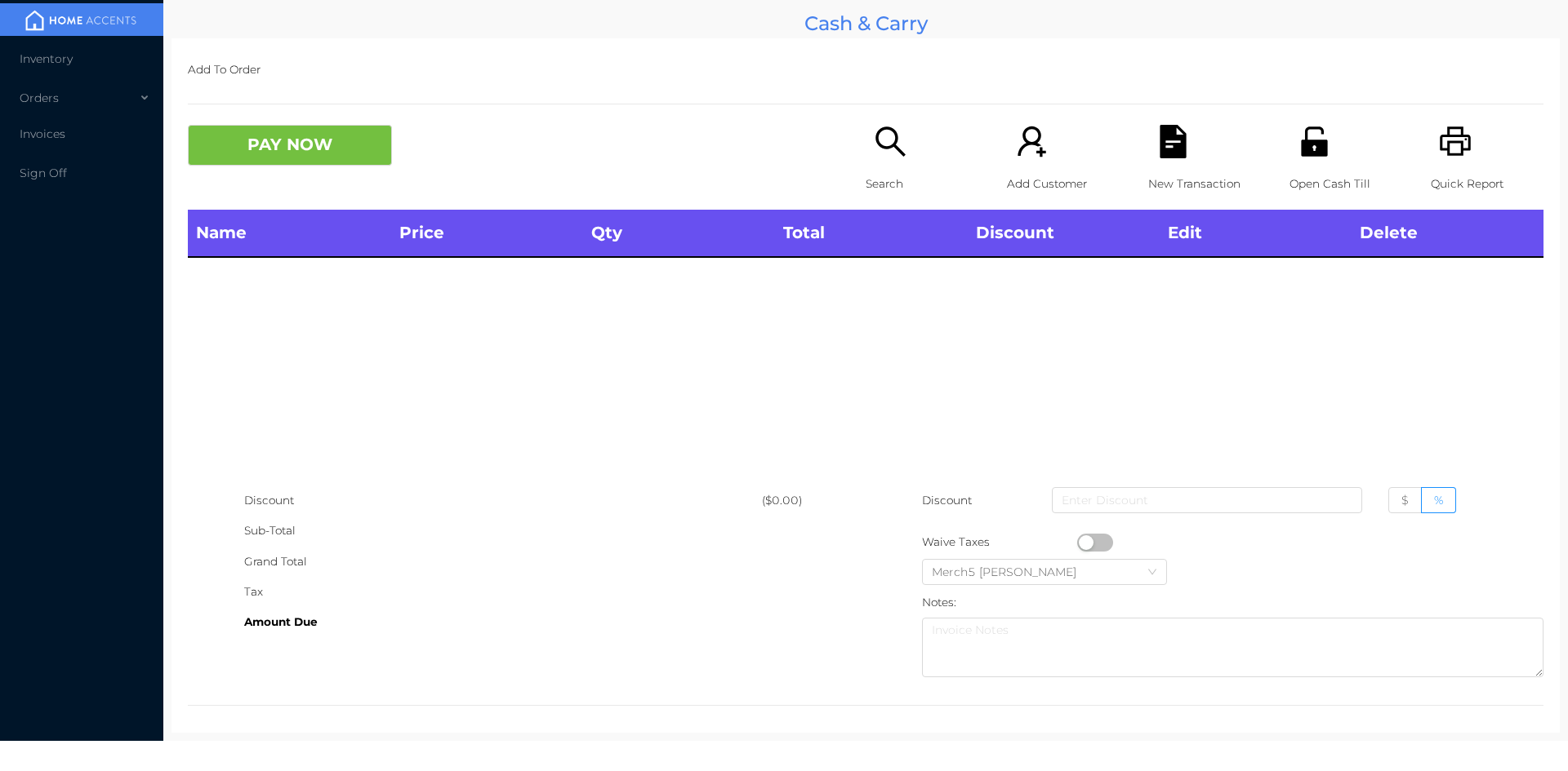
click at [888, 140] on icon "icon: search" at bounding box center [891, 142] width 34 height 34
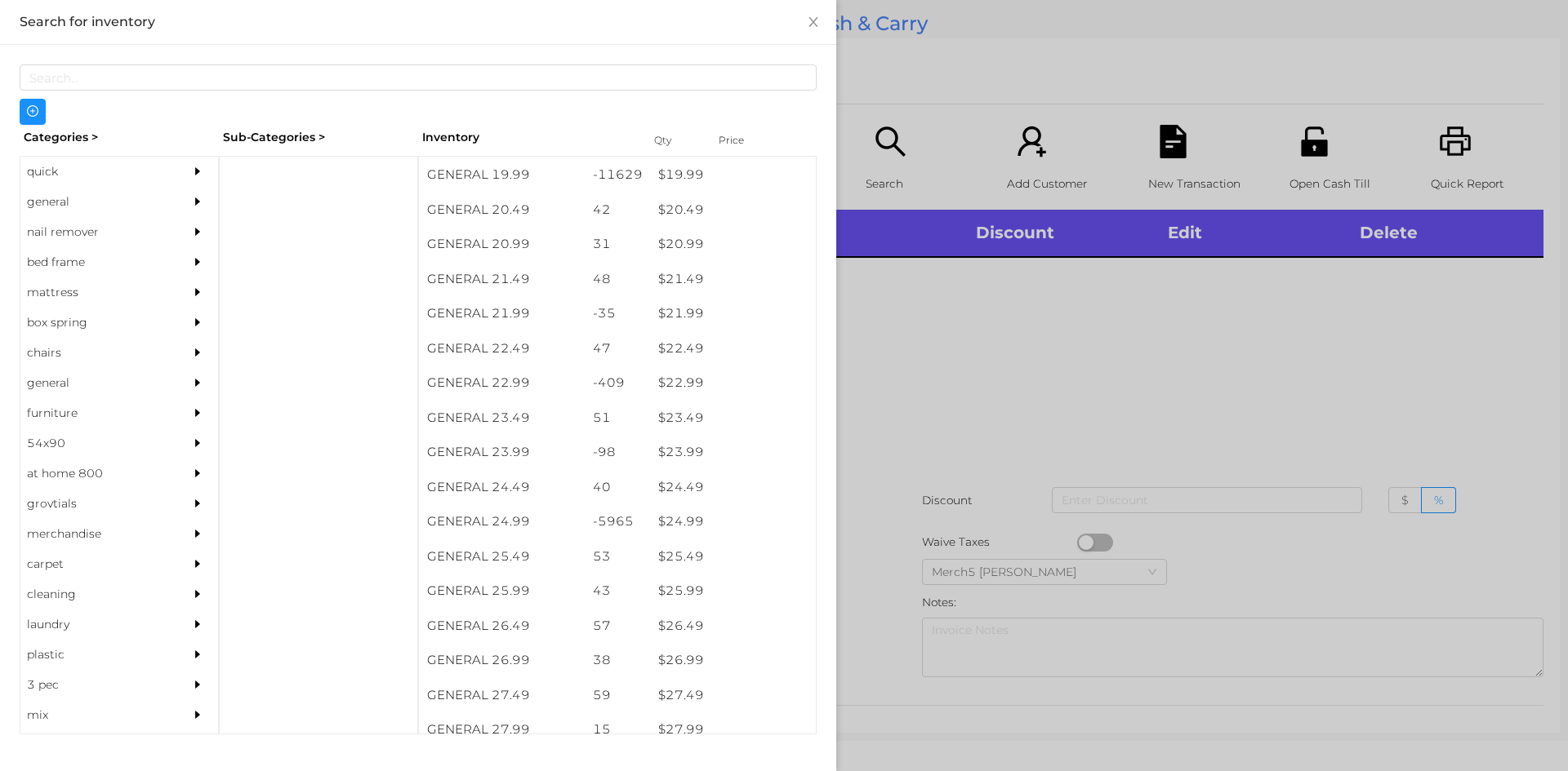
scroll to position [1759, 0]
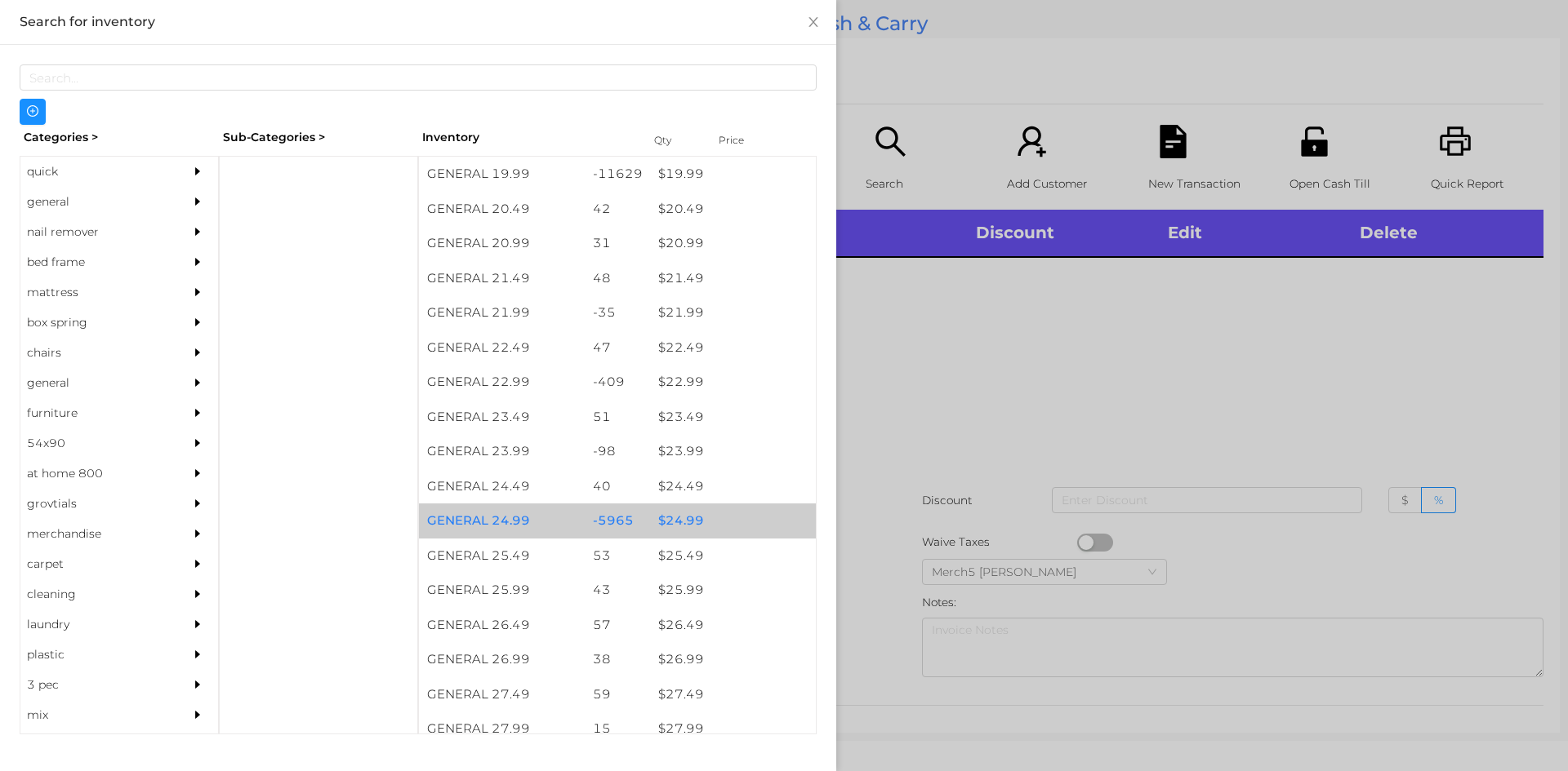
click at [686, 526] on div "$ 24.99" at bounding box center [732, 521] width 165 height 36
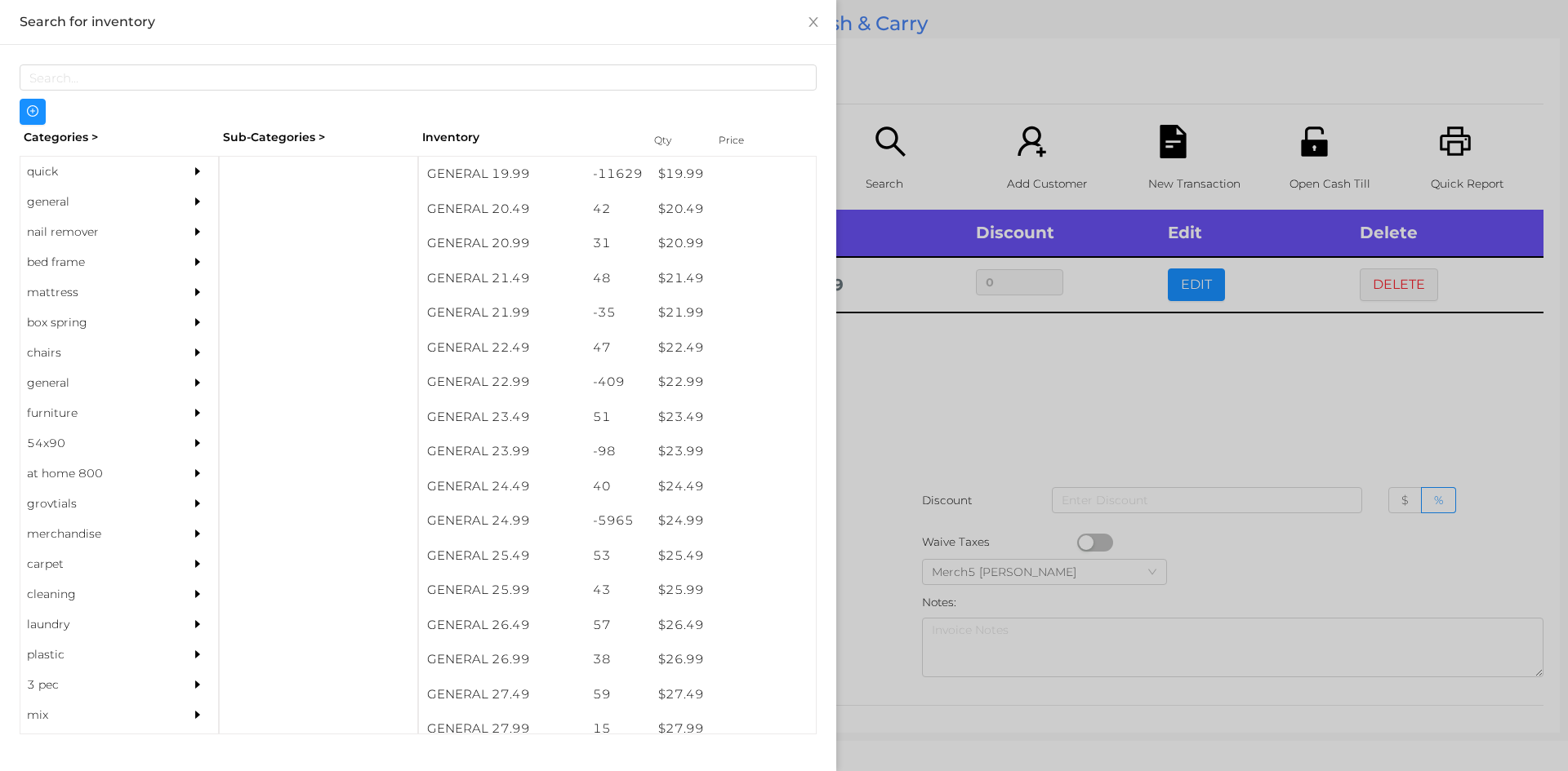
click at [957, 391] on div at bounding box center [784, 385] width 1568 height 771
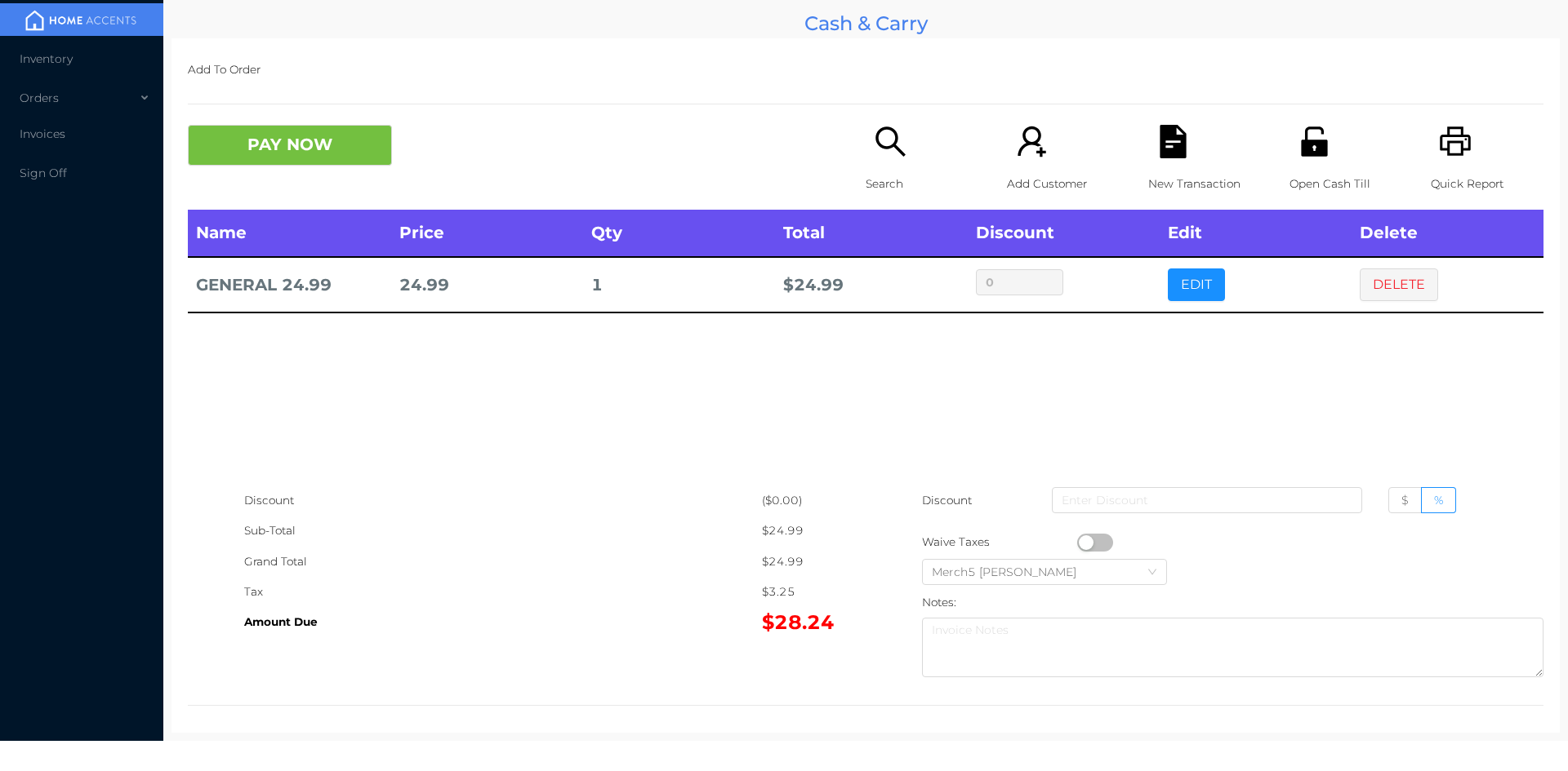
click at [1086, 539] on button "button" at bounding box center [1095, 542] width 36 height 18
click at [322, 149] on button "PAY NOW" at bounding box center [290, 146] width 204 height 41
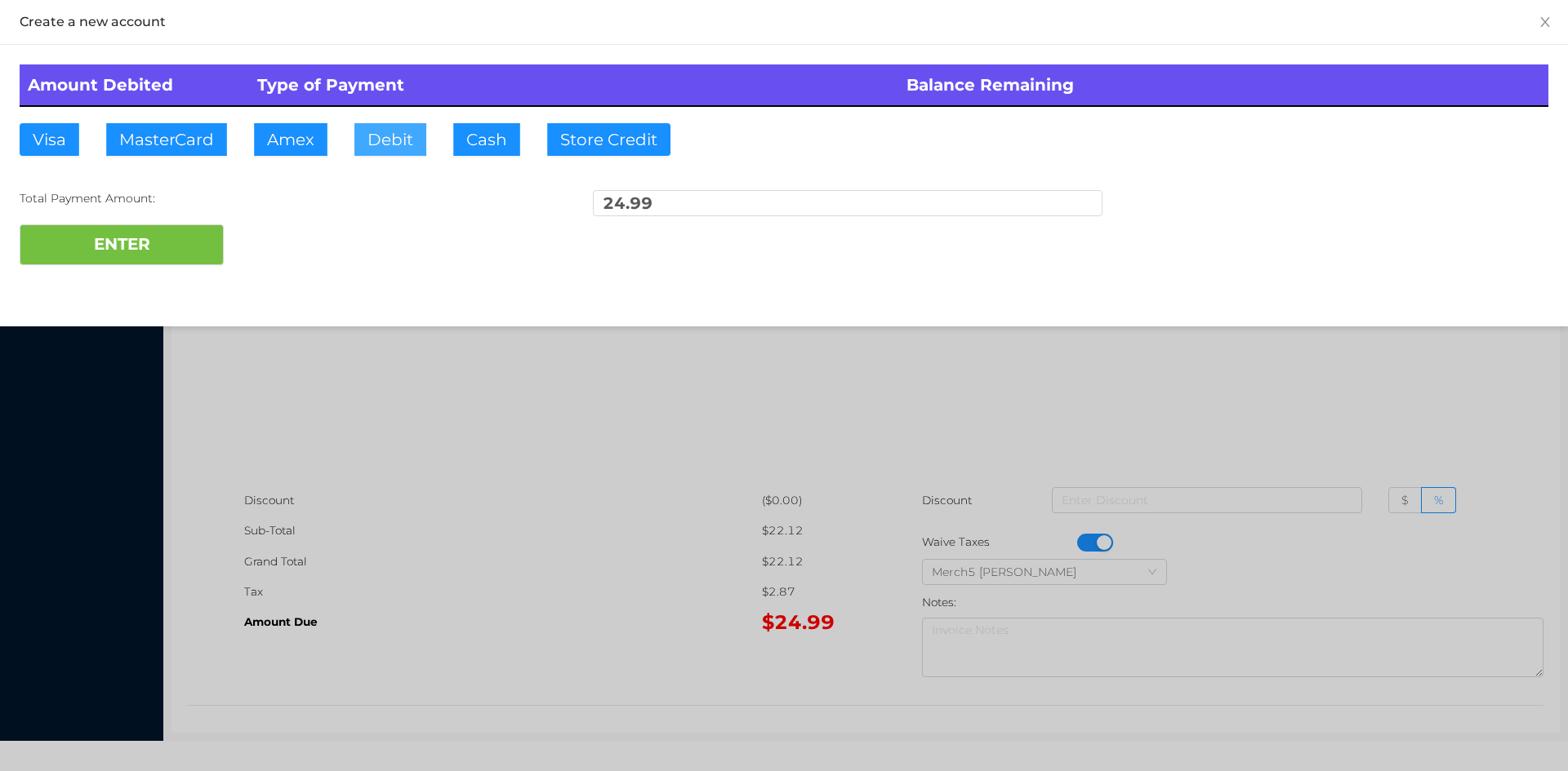
click at [401, 136] on button "Debit" at bounding box center [390, 139] width 72 height 33
click at [158, 240] on button "ENTER" at bounding box center [122, 245] width 204 height 41
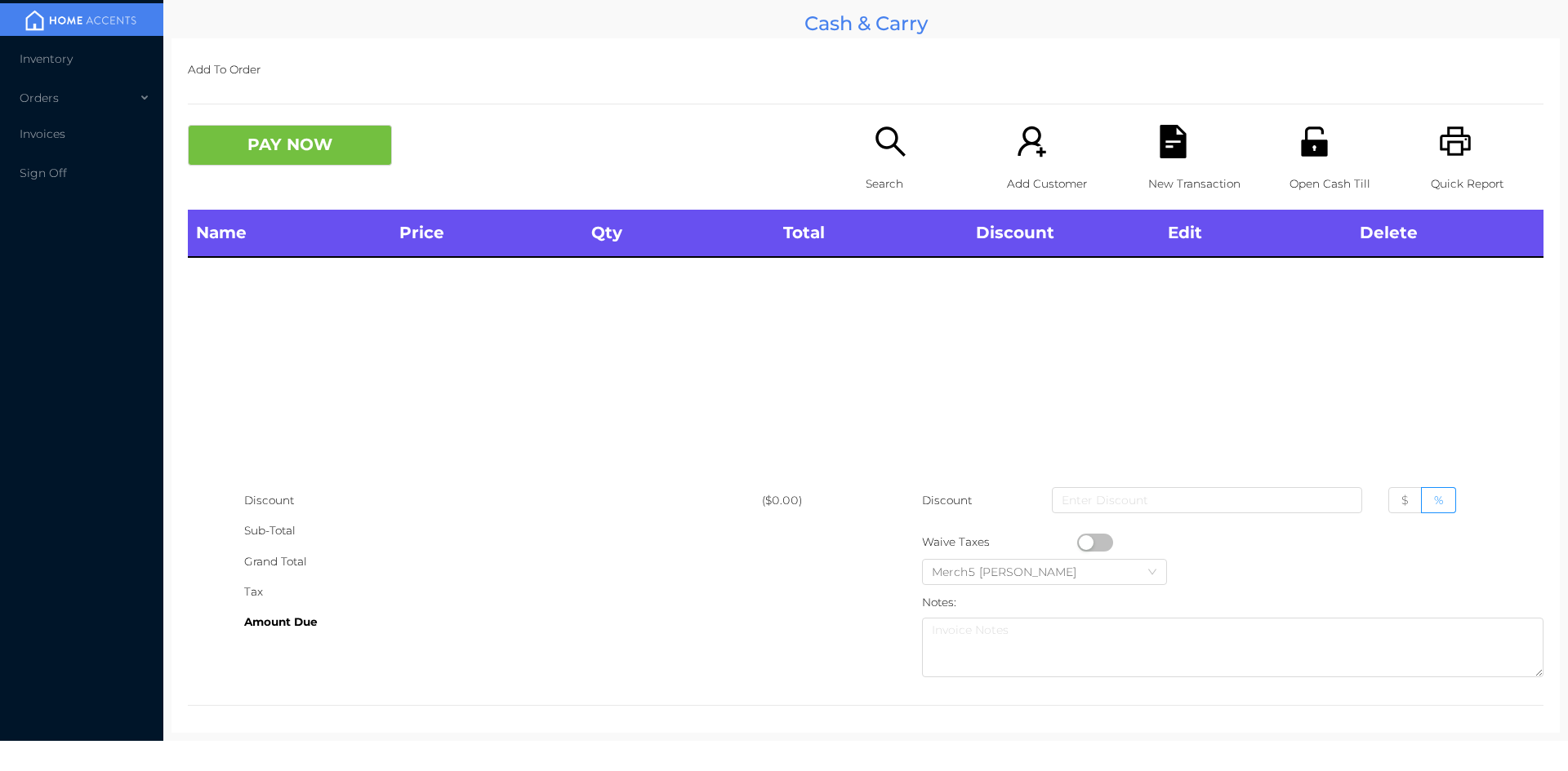
click at [877, 139] on icon "icon: search" at bounding box center [891, 142] width 34 height 34
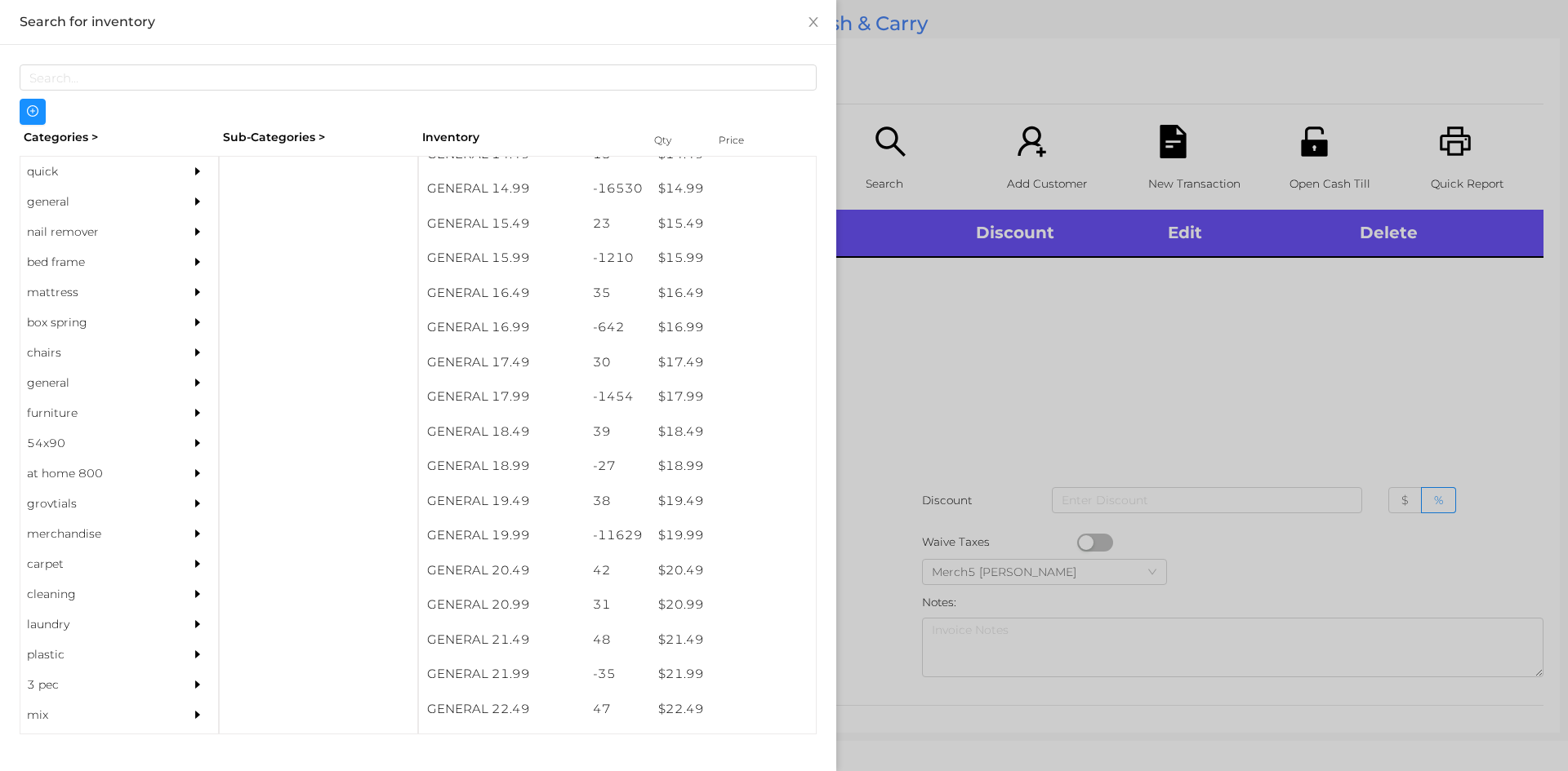
scroll to position [1398, 0]
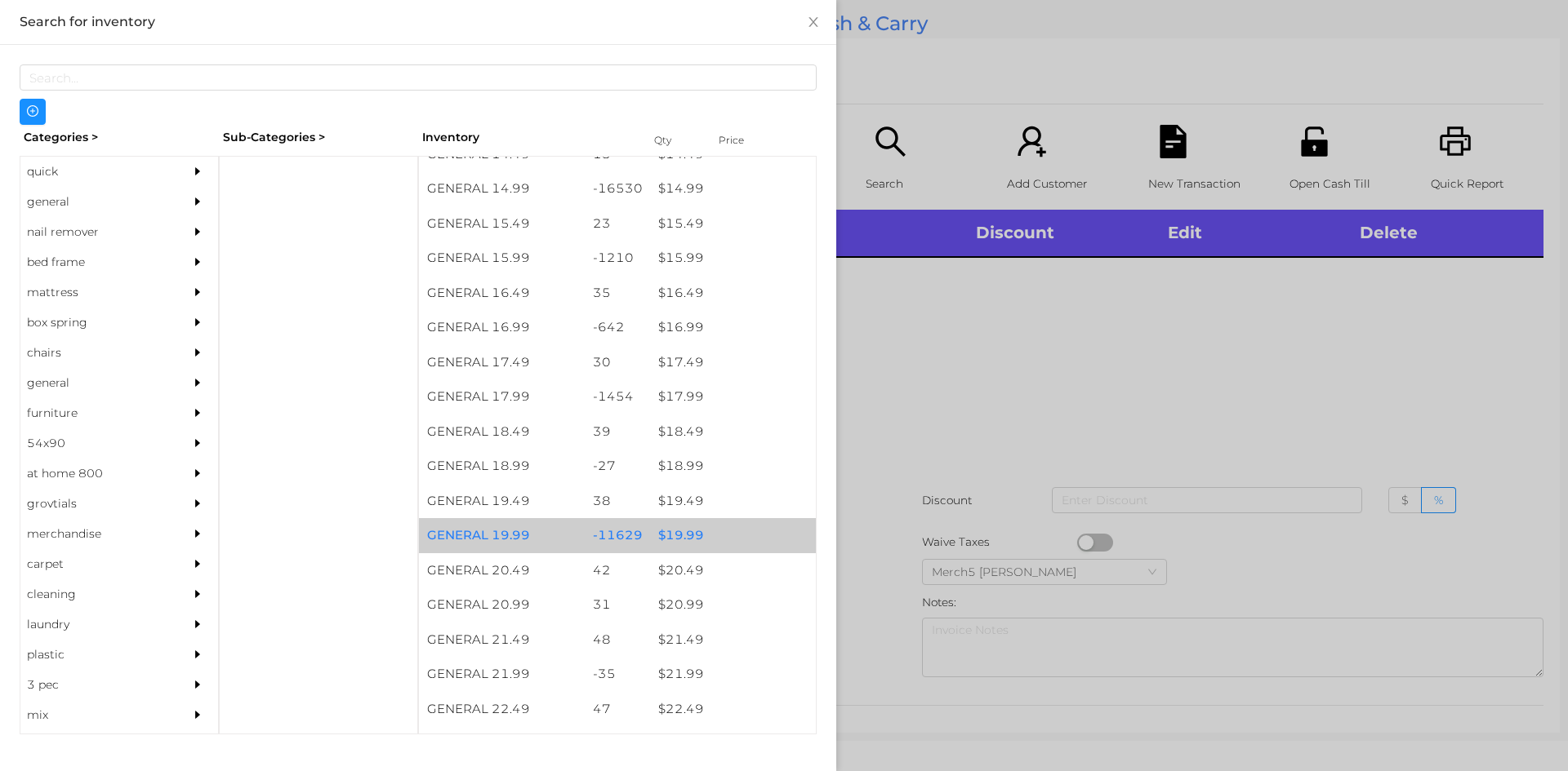
click at [675, 538] on div "$ 19.99" at bounding box center [732, 536] width 165 height 36
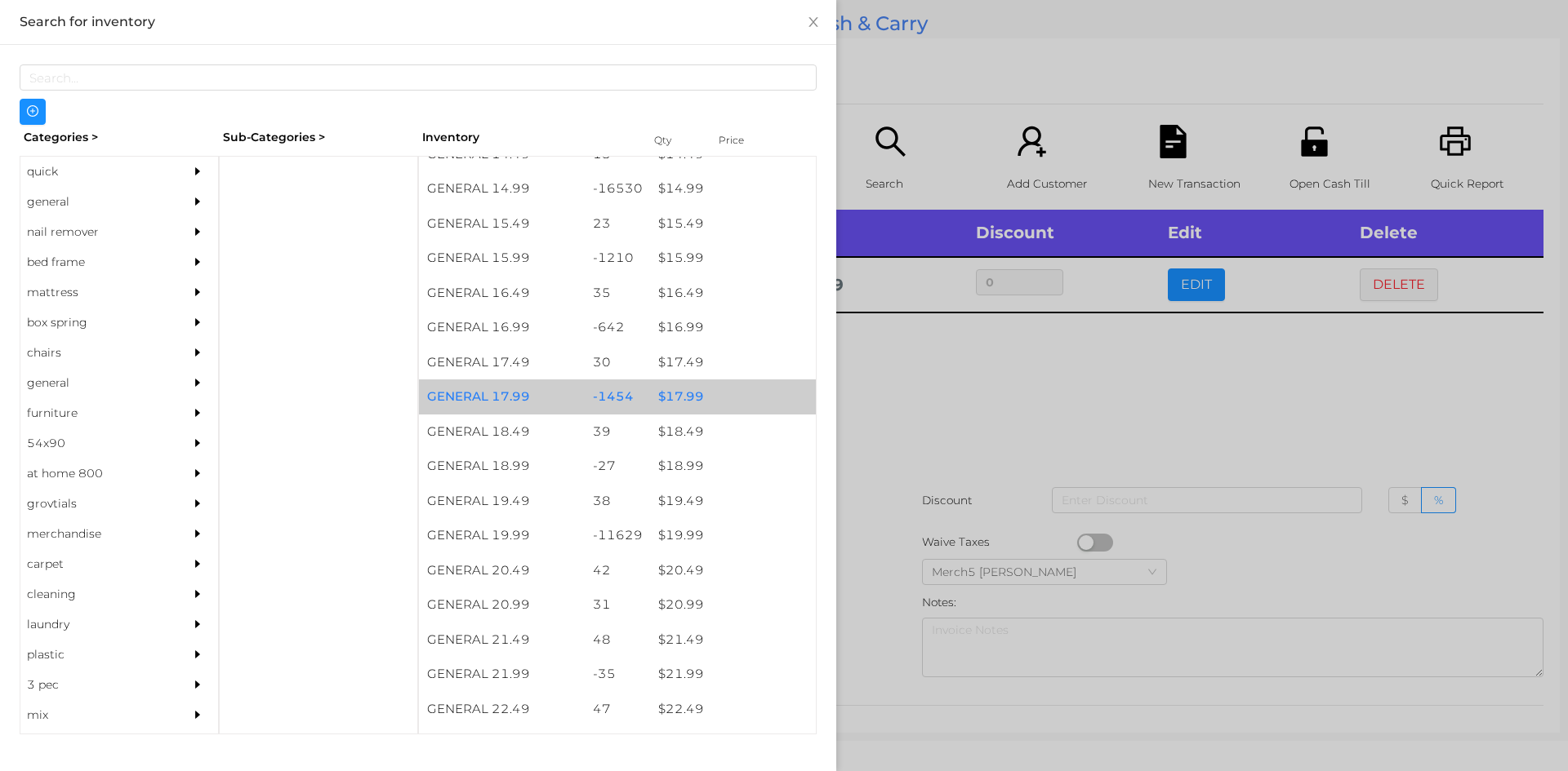
click at [686, 403] on div "$ 17.99" at bounding box center [732, 397] width 165 height 36
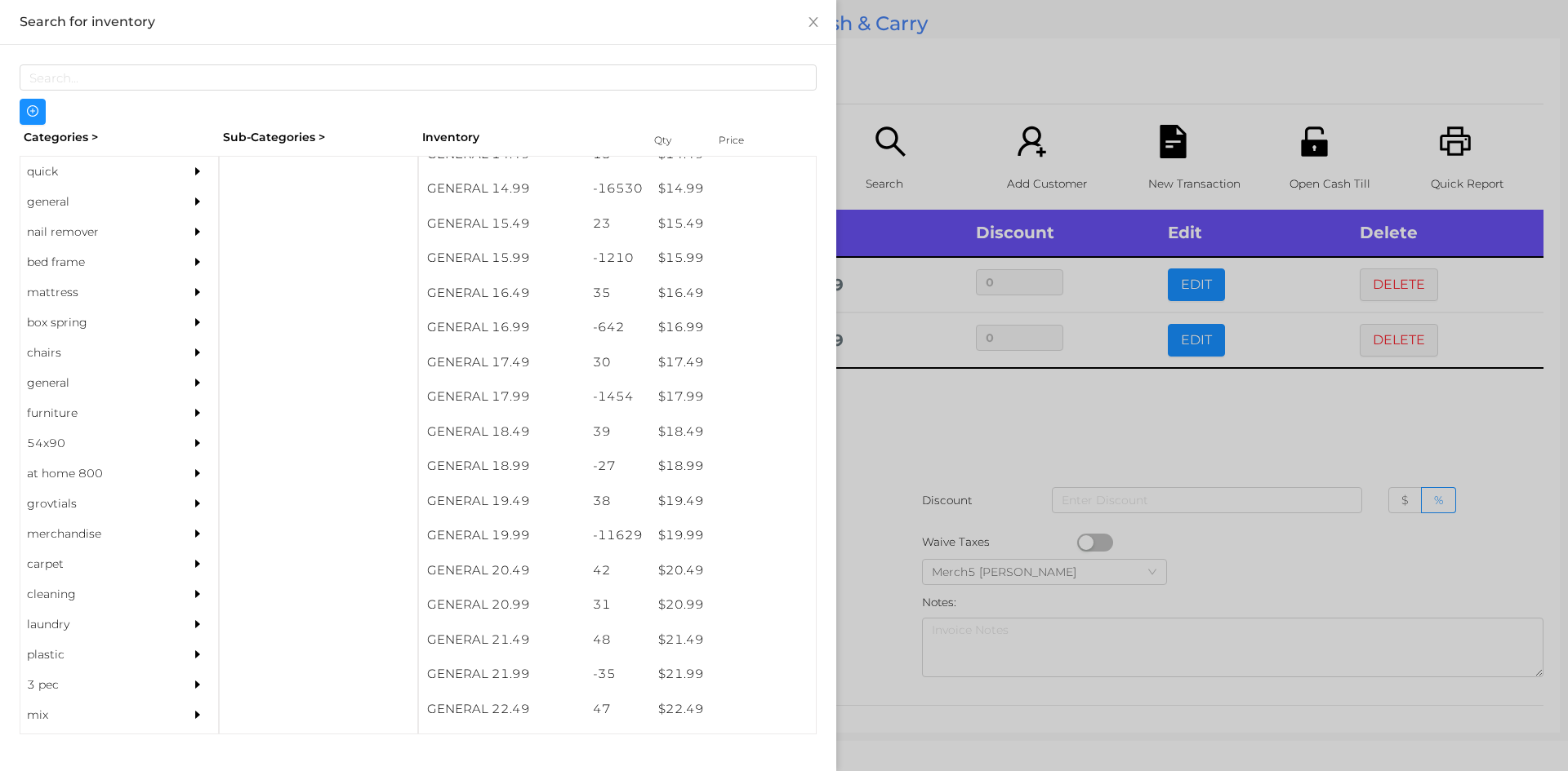
click at [895, 437] on div at bounding box center [784, 385] width 1568 height 771
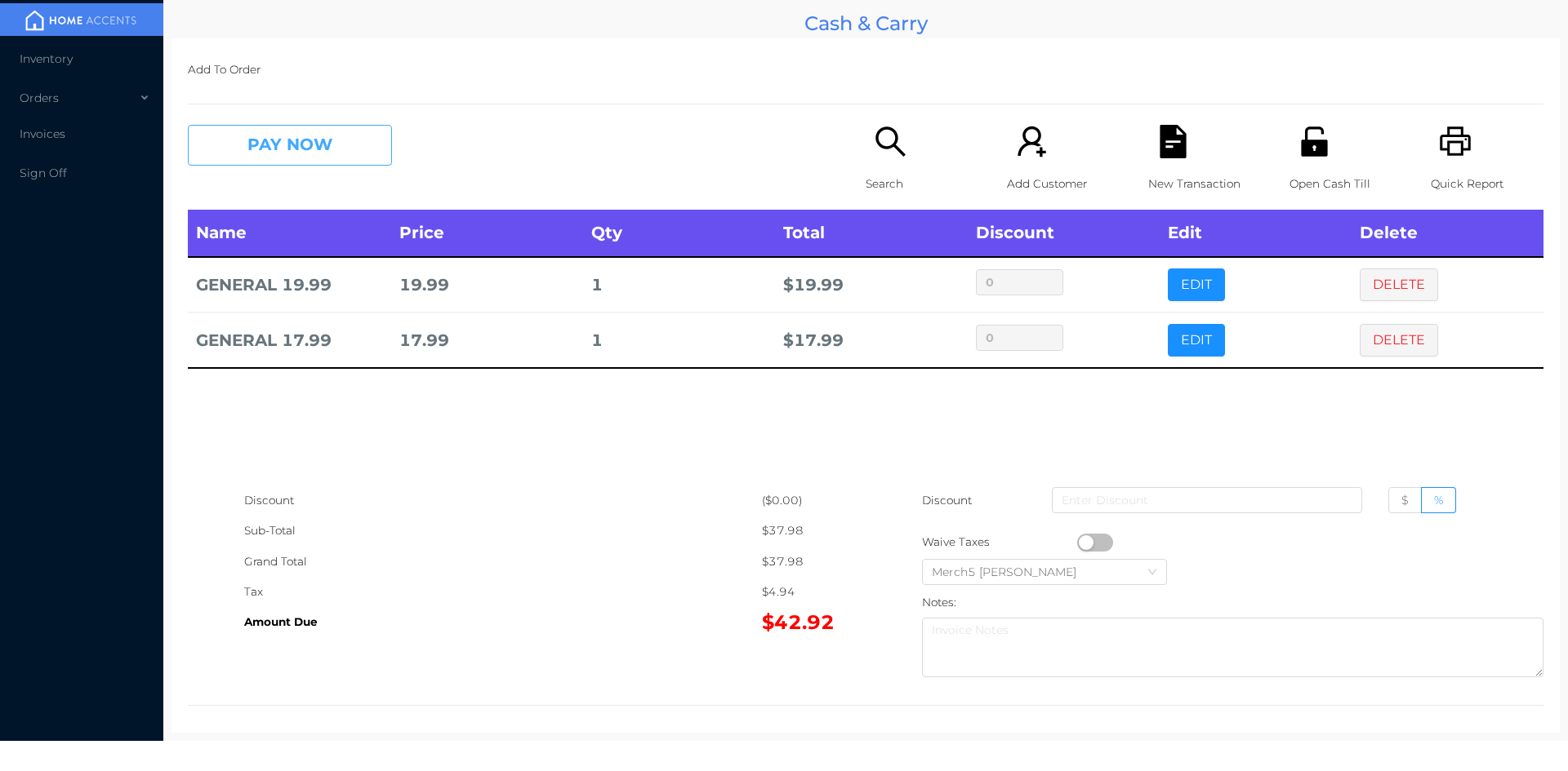
click at [353, 145] on button "PAY NOW" at bounding box center [290, 146] width 204 height 41
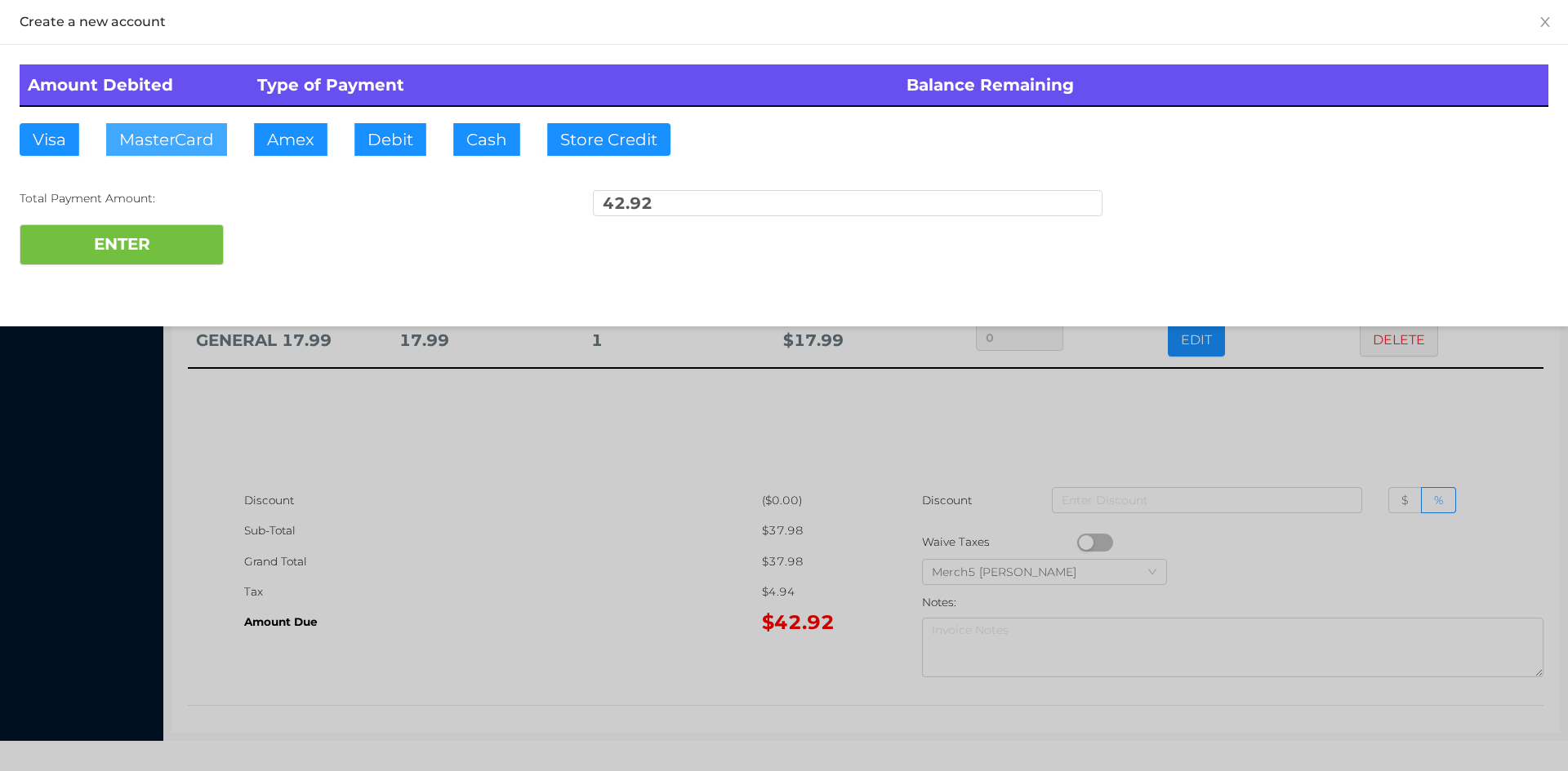
click at [191, 137] on button "MasterCard" at bounding box center [166, 139] width 121 height 33
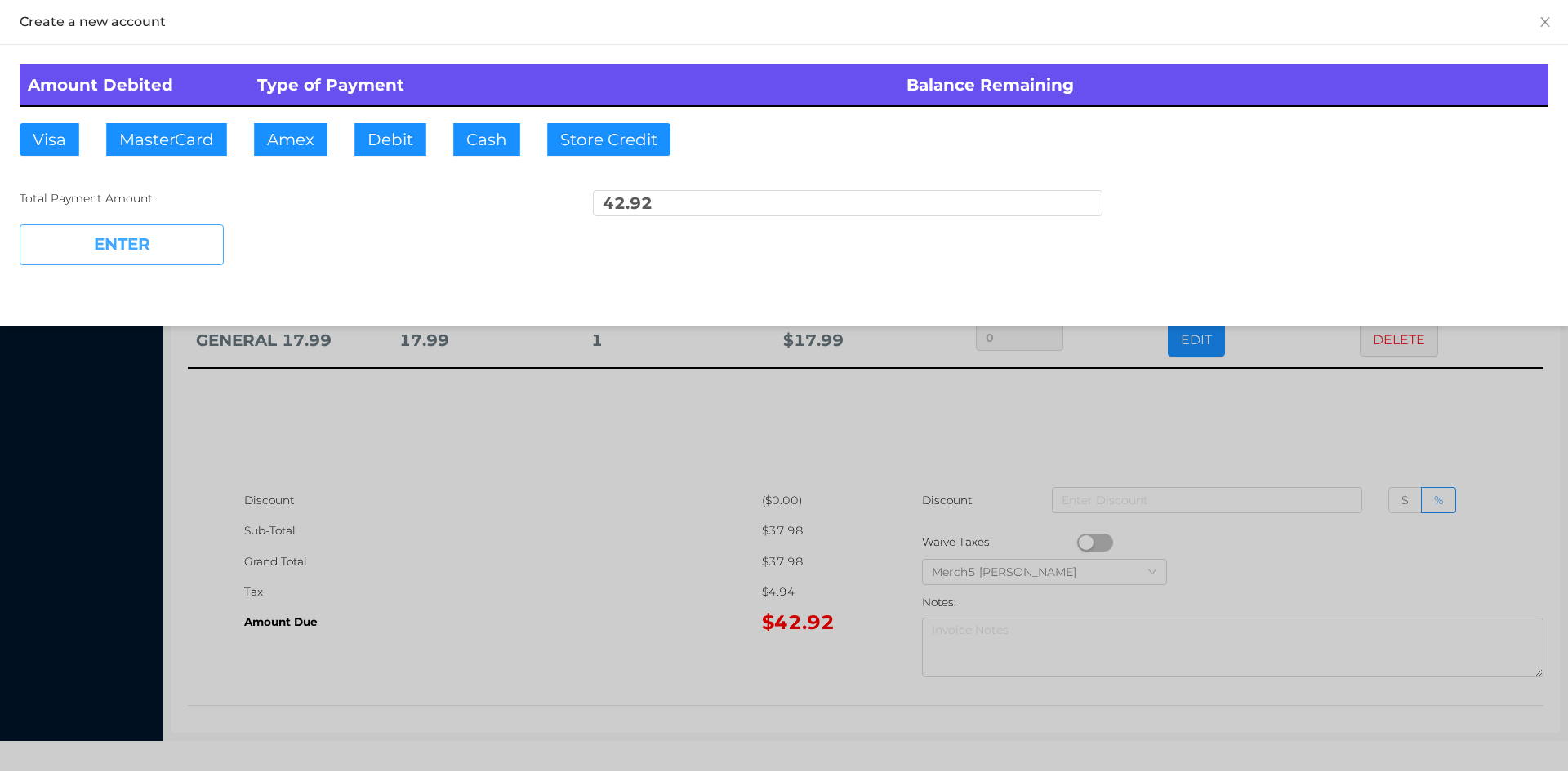
click at [166, 255] on button "ENTER" at bounding box center [122, 245] width 204 height 41
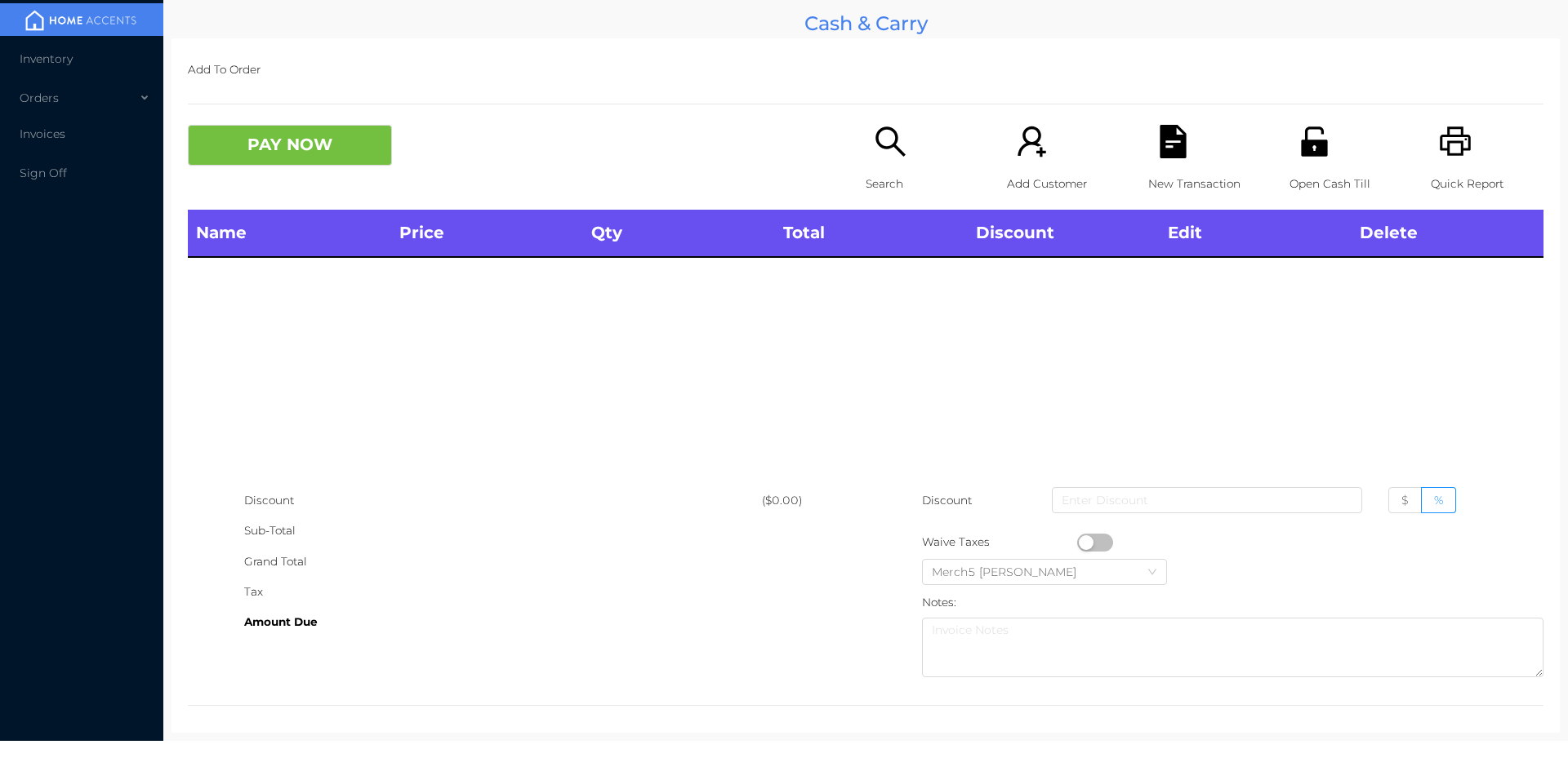
click at [1448, 151] on icon "icon: printer" at bounding box center [1456, 142] width 34 height 34
click at [1446, 154] on icon "icon: printer" at bounding box center [1455, 140] width 31 height 29
click at [1302, 145] on icon "icon: unlock" at bounding box center [1315, 140] width 26 height 29
click at [1302, 151] on icon "icon: unlock" at bounding box center [1315, 140] width 26 height 29
